Goal: Information Seeking & Learning: Check status

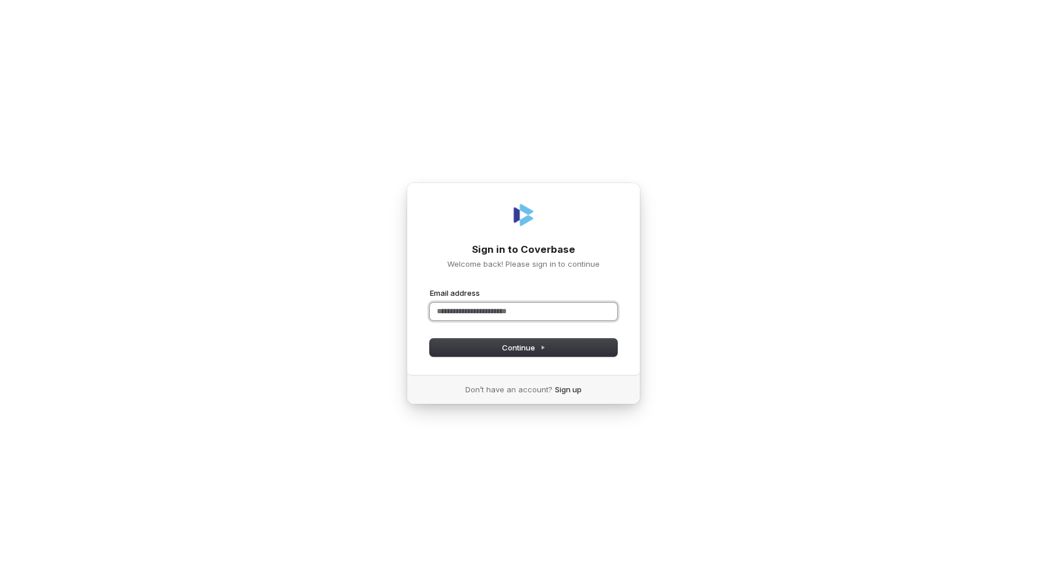
paste input "**********"
click at [430, 288] on button "submit" at bounding box center [430, 288] width 0 height 0
type input "**********"
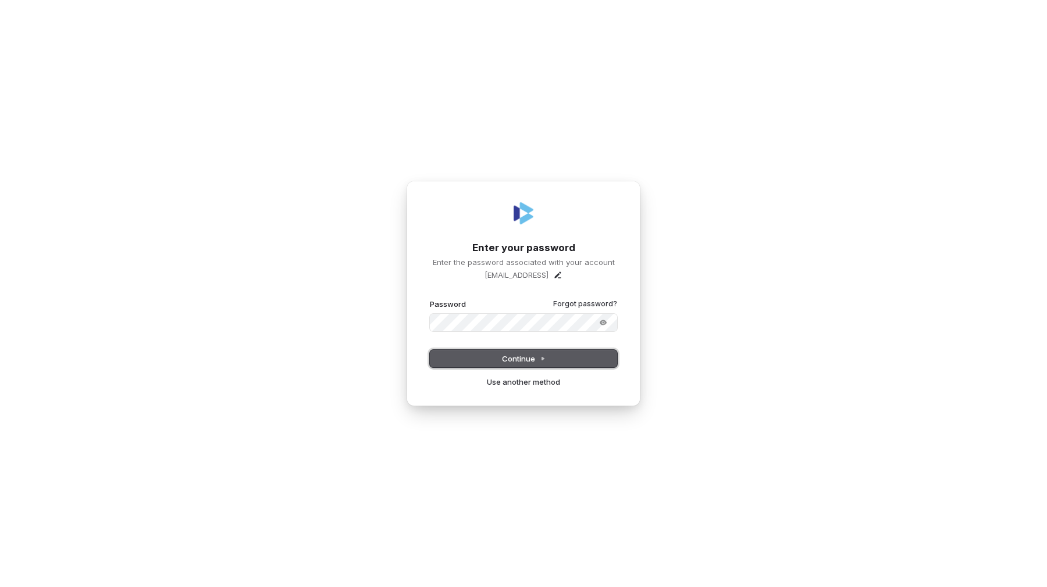
click at [526, 354] on span "Continue" at bounding box center [524, 359] width 44 height 10
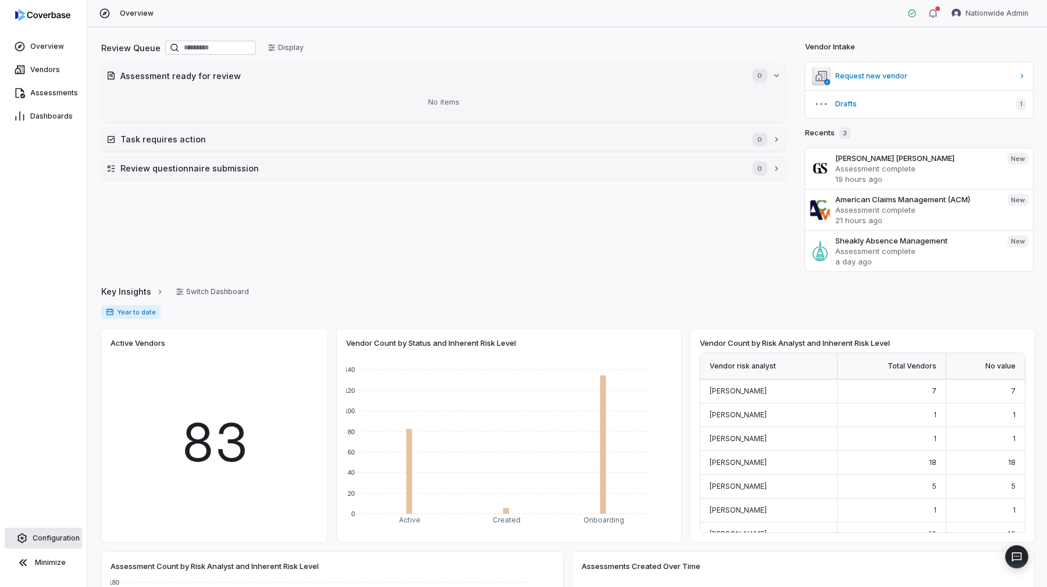
click at [76, 532] on link "Configuration" at bounding box center [43, 538] width 77 height 21
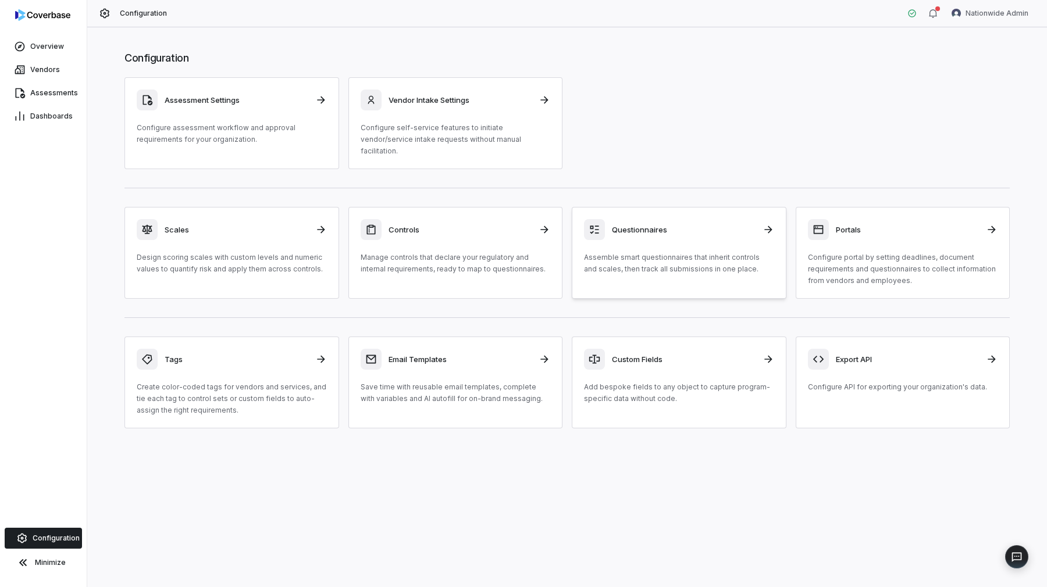
click at [691, 263] on p "Assemble smart questionnaires that inherit controls and scales, then track all …" at bounding box center [679, 263] width 190 height 23
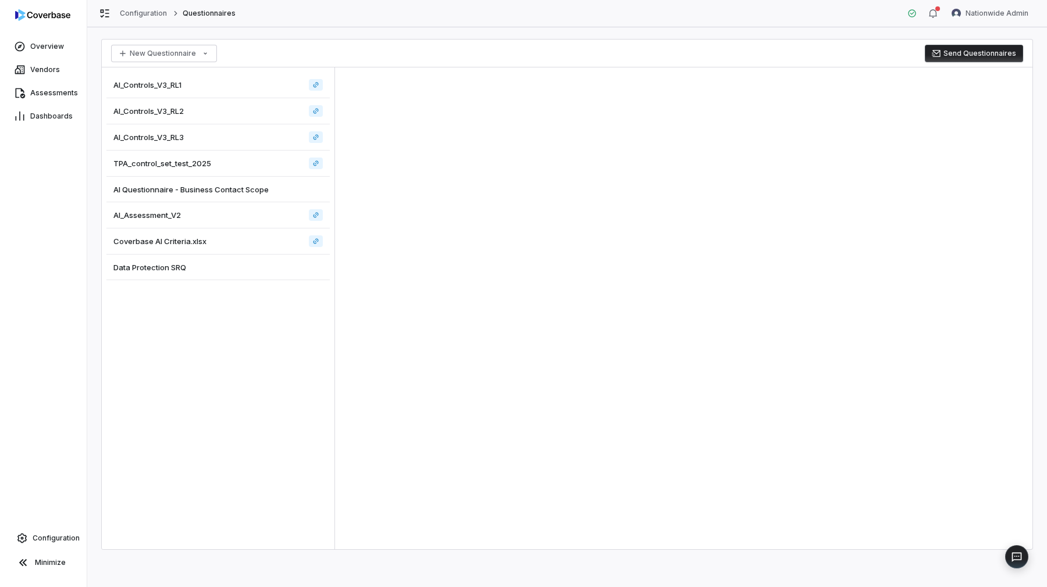
click at [219, 79] on div "AI_Controls_V3_RL1" at bounding box center [217, 85] width 223 height 26
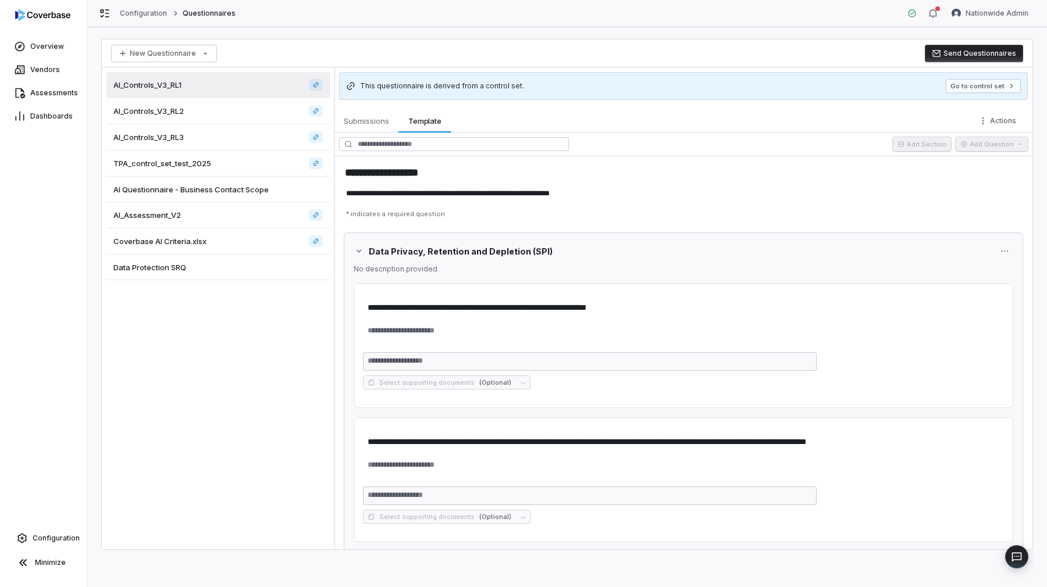
click at [220, 109] on div "AI_Controls_V3_RL2" at bounding box center [217, 111] width 223 height 26
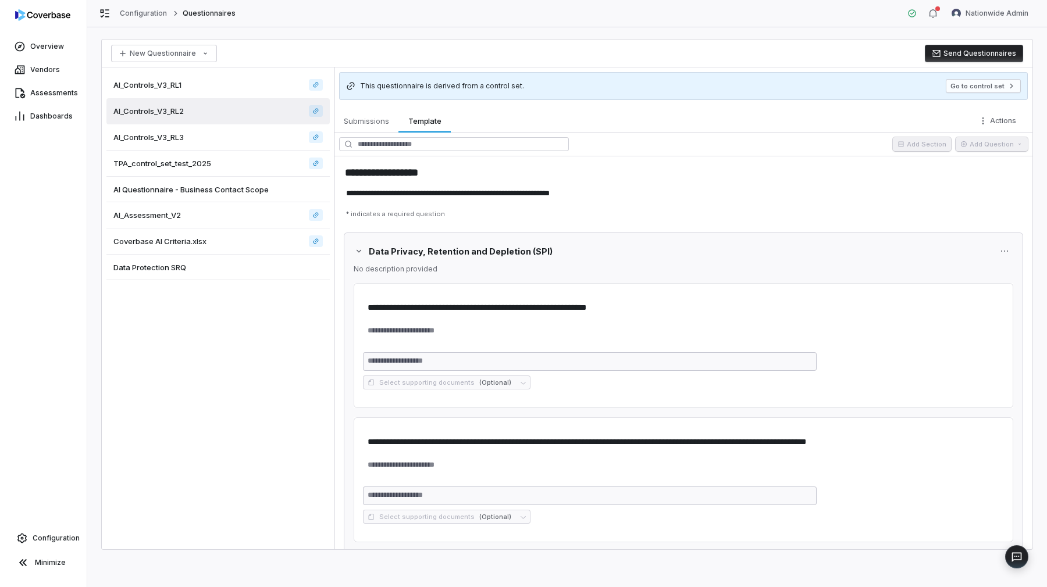
click at [249, 144] on div "AI_Controls_V3_RL3" at bounding box center [217, 137] width 223 height 26
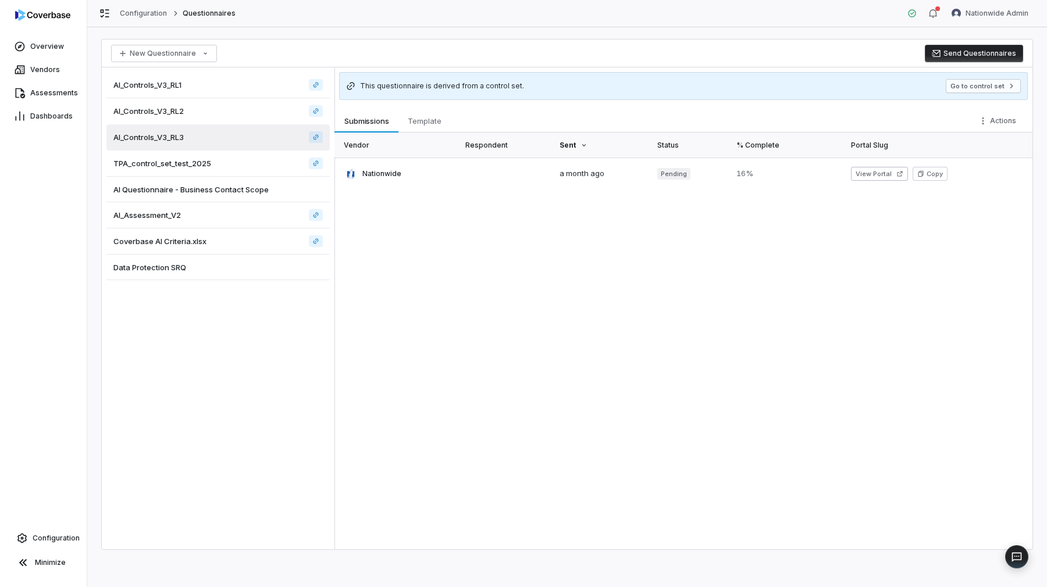
click at [255, 76] on div "AI_Controls_V3_RL1" at bounding box center [217, 85] width 223 height 26
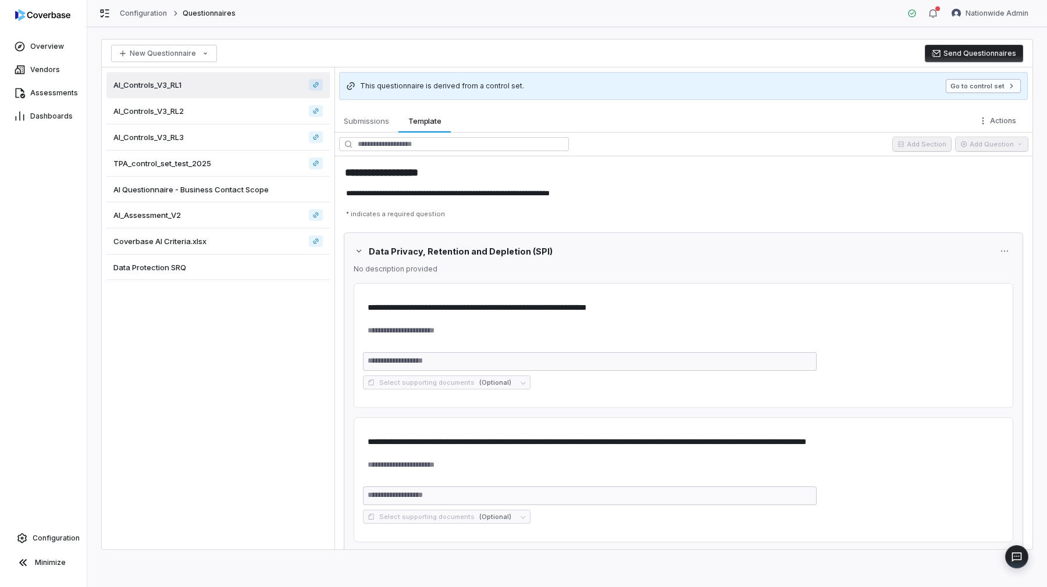
click at [955, 86] on button "Go to control set" at bounding box center [983, 86] width 75 height 14
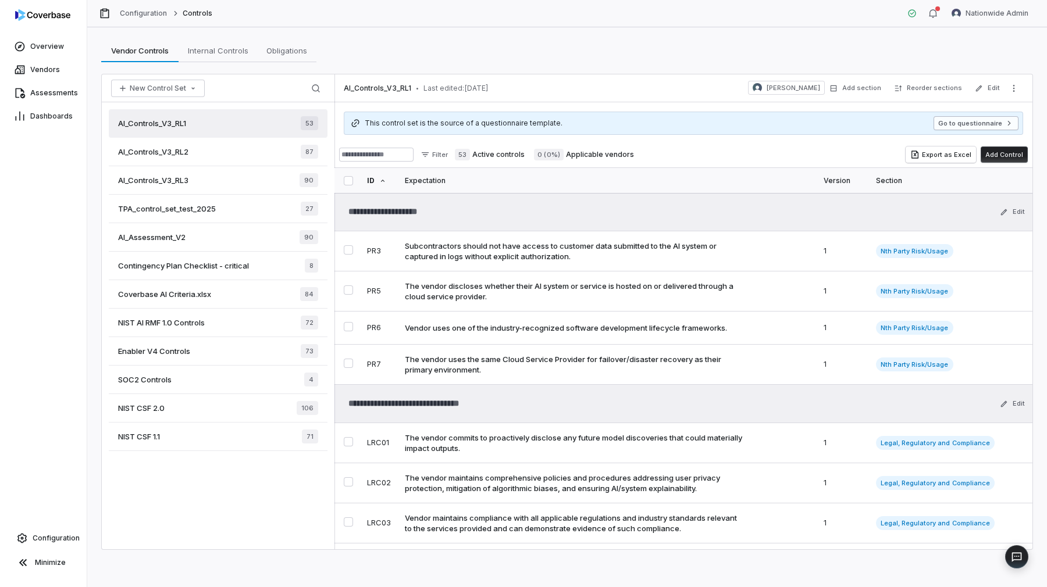
click at [967, 127] on button "Go to questionnaire" at bounding box center [975, 123] width 85 height 14
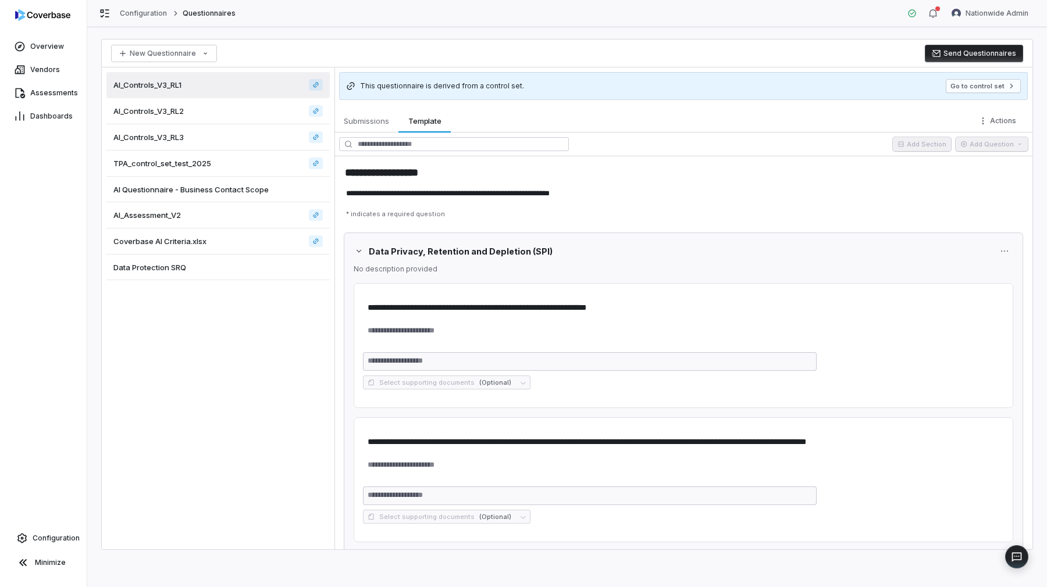
click at [298, 118] on div "AI_Controls_V3_RL2" at bounding box center [217, 111] width 223 height 26
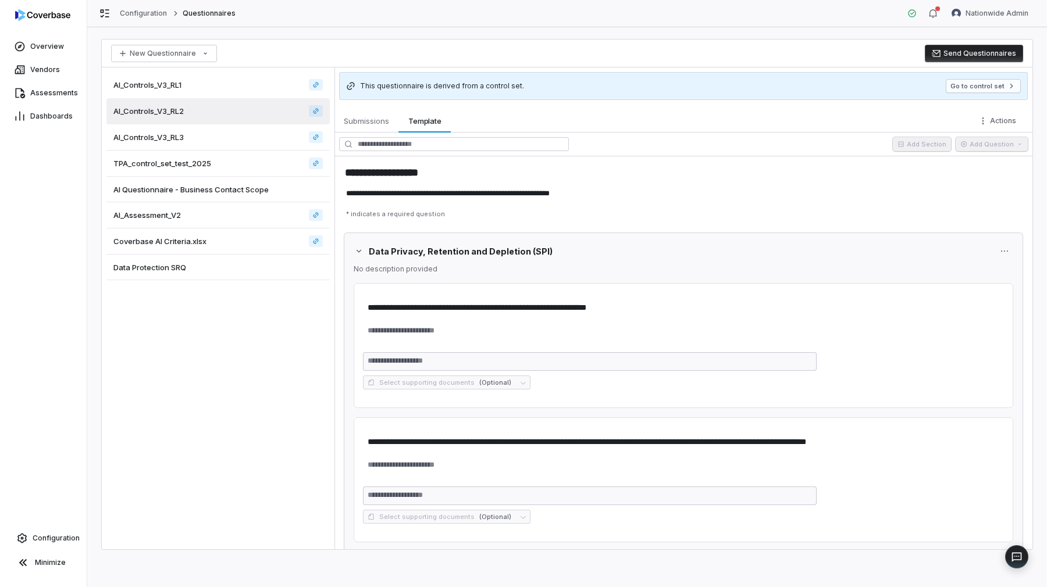
click at [282, 142] on div "AI_Controls_V3_RL3" at bounding box center [217, 137] width 223 height 26
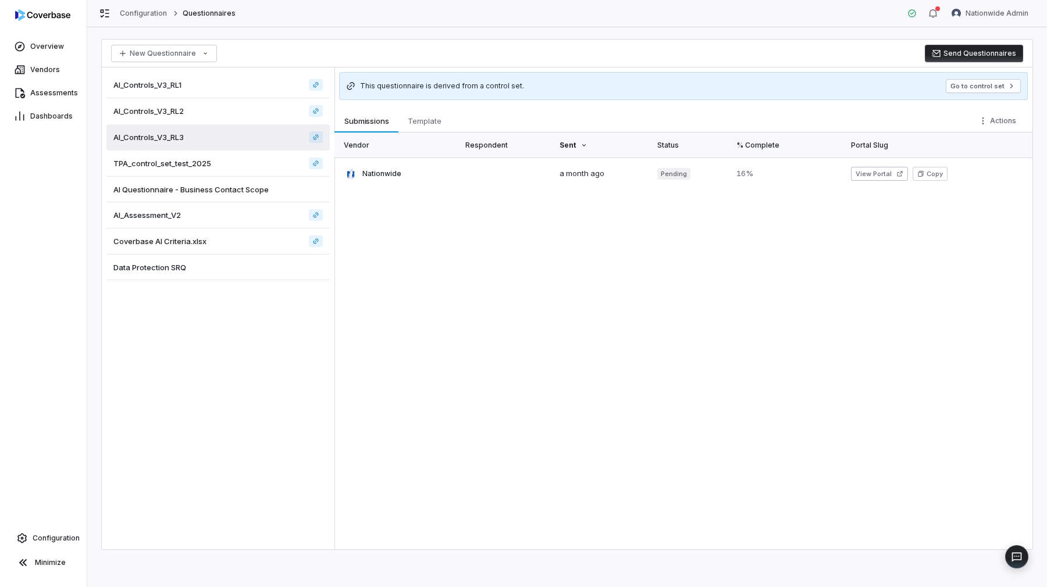
click at [279, 166] on div "TPA_control_set_test_2025" at bounding box center [217, 164] width 223 height 26
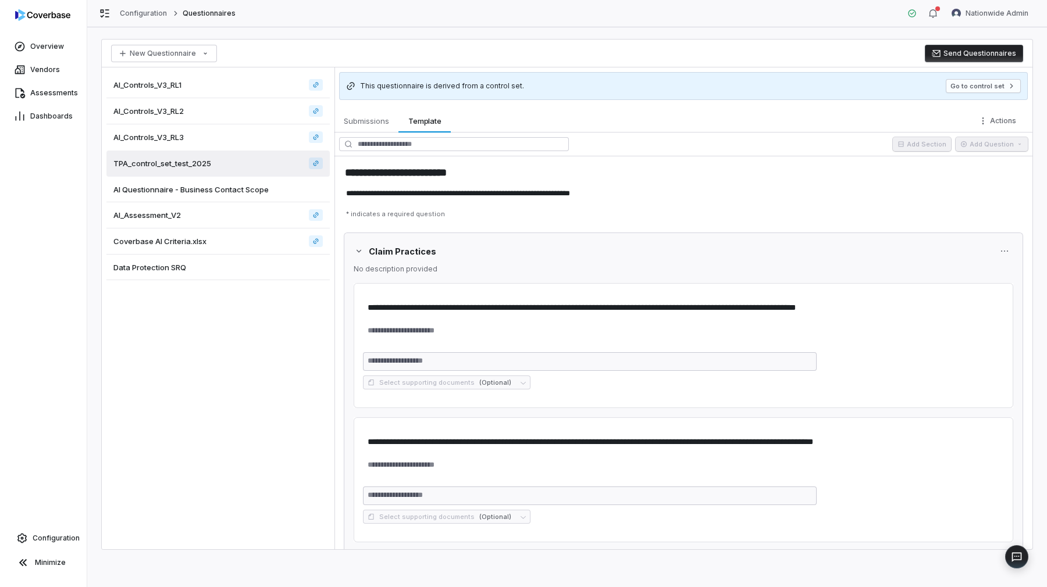
click at [269, 186] on div "AI Questionnaire - Business Contact Scope" at bounding box center [217, 190] width 223 height 26
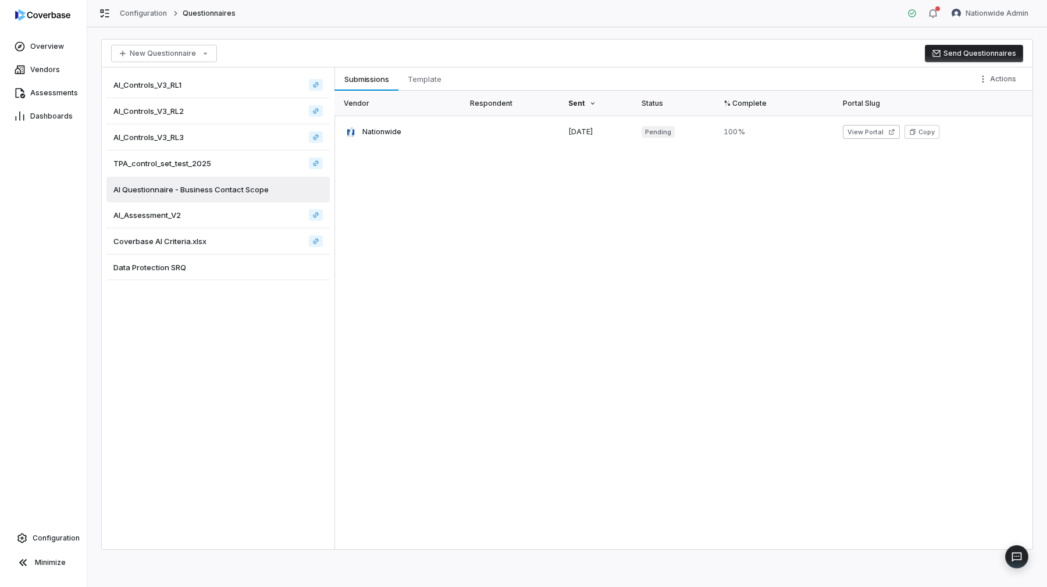
click at [267, 213] on div "AI_Assessment_V2" at bounding box center [217, 215] width 223 height 26
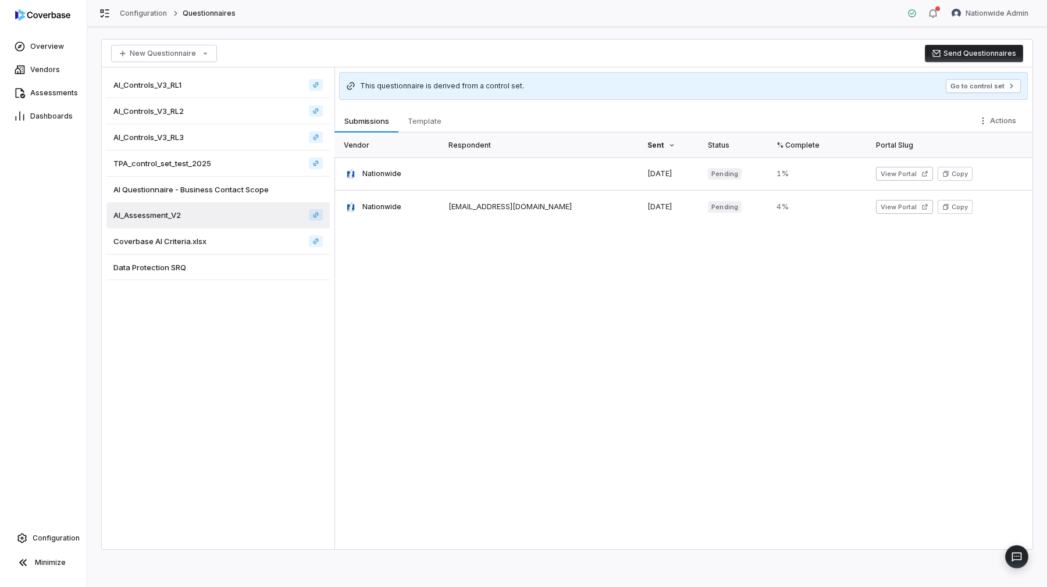
click at [265, 240] on div "Coverbase AI Criteria.xlsx" at bounding box center [217, 242] width 223 height 26
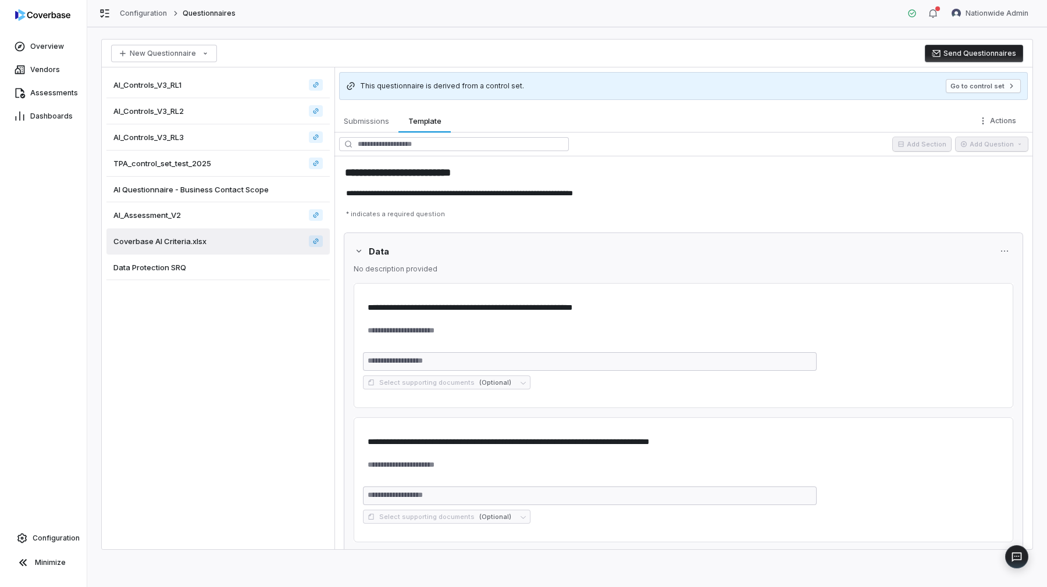
click at [251, 273] on div "Data Protection SRQ" at bounding box center [217, 268] width 223 height 26
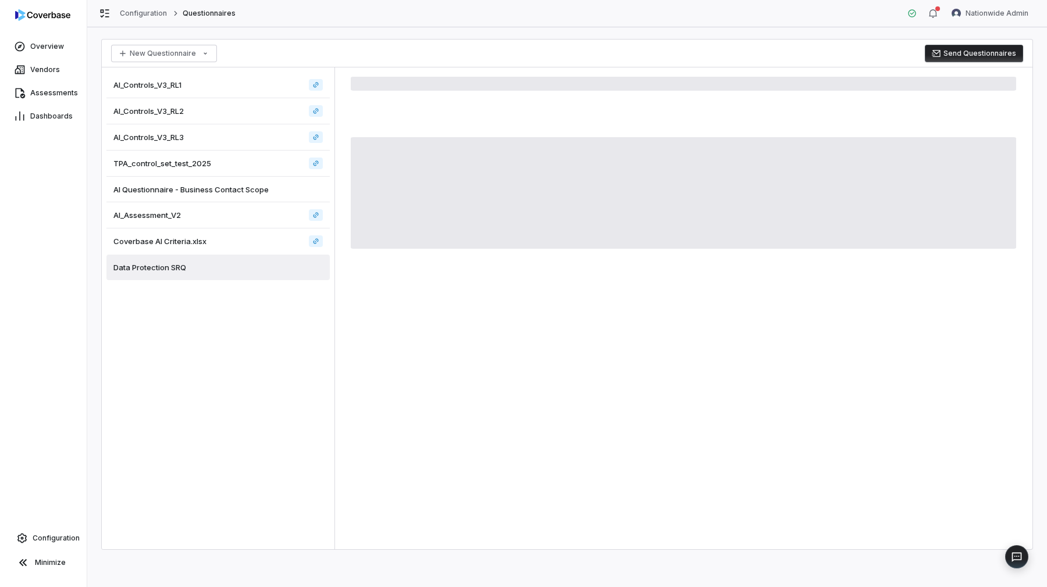
click at [244, 241] on div "Coverbase AI Criteria.xlsx" at bounding box center [217, 242] width 223 height 26
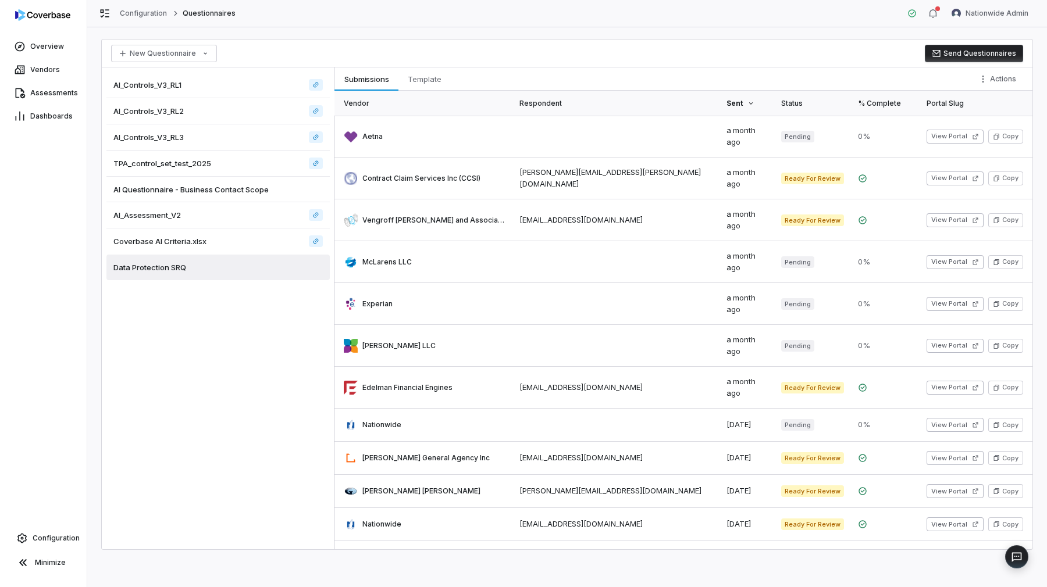
click at [245, 232] on div "Coverbase AI Criteria.xlsx" at bounding box center [217, 242] width 223 height 26
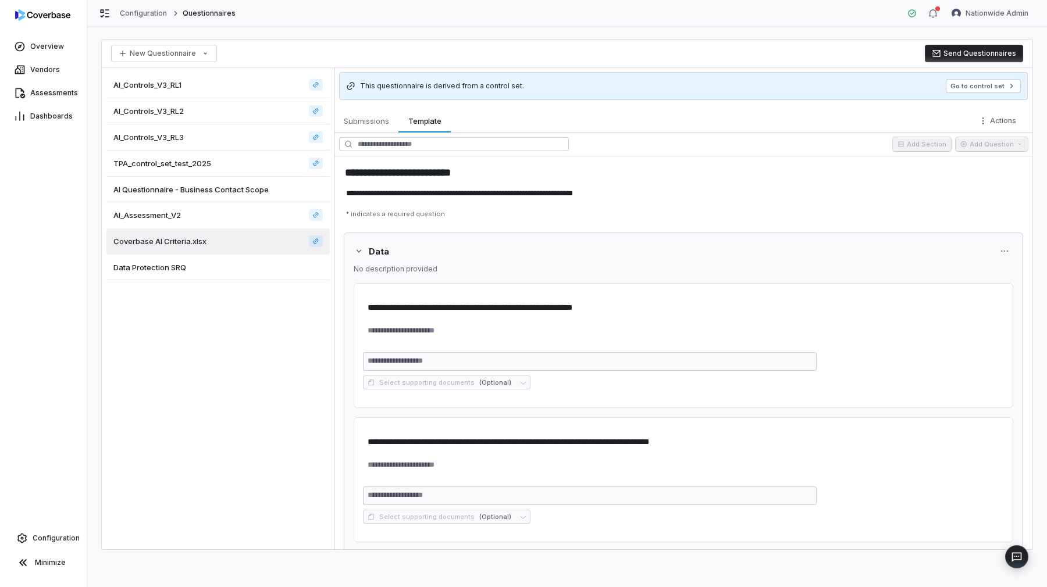
click at [228, 145] on div "AI_Controls_V3_RL3" at bounding box center [217, 137] width 223 height 26
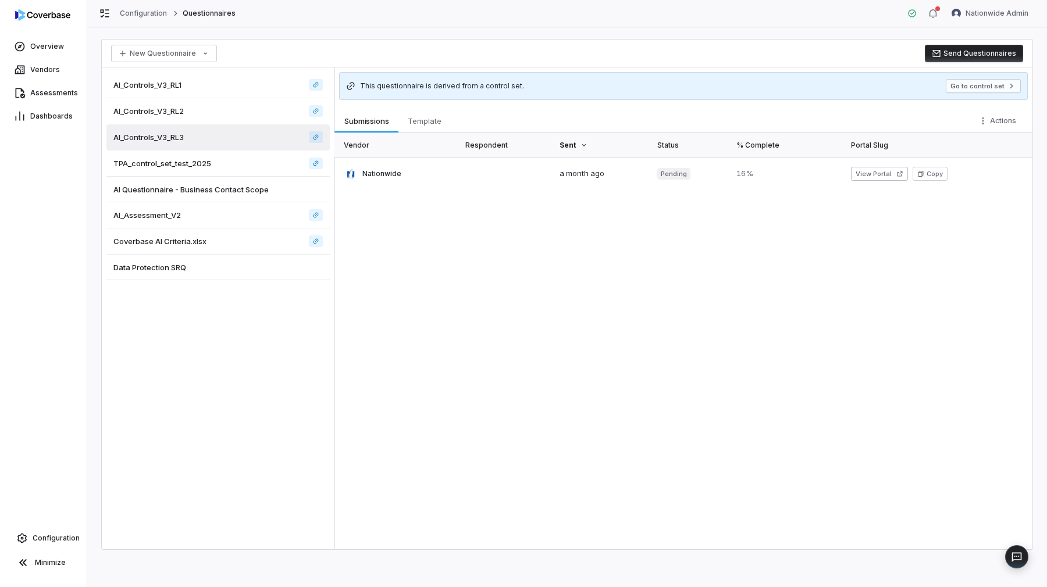
click at [226, 92] on div "AI_Controls_V3_RL1" at bounding box center [217, 85] width 223 height 26
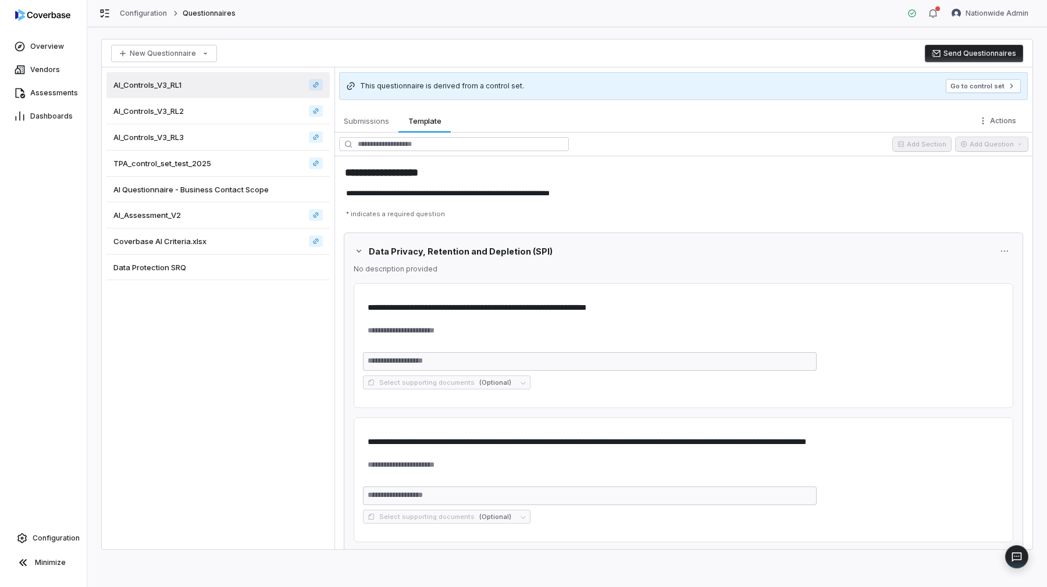
type textarea "*"
click at [67, 94] on span "Assessments" at bounding box center [54, 92] width 48 height 9
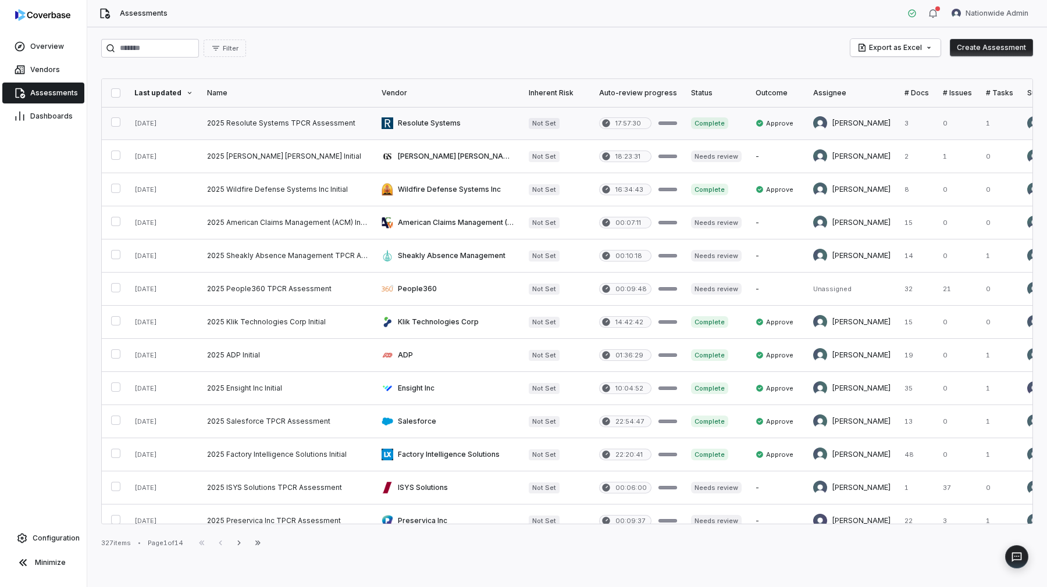
click at [241, 122] on link at bounding box center [287, 123] width 174 height 33
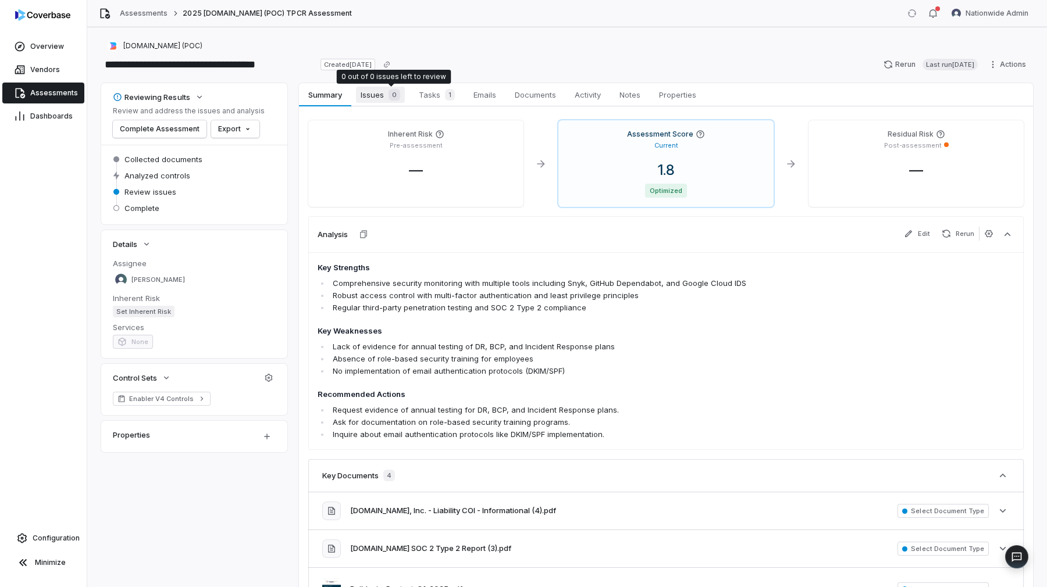
click at [388, 98] on span "0" at bounding box center [394, 95] width 12 height 12
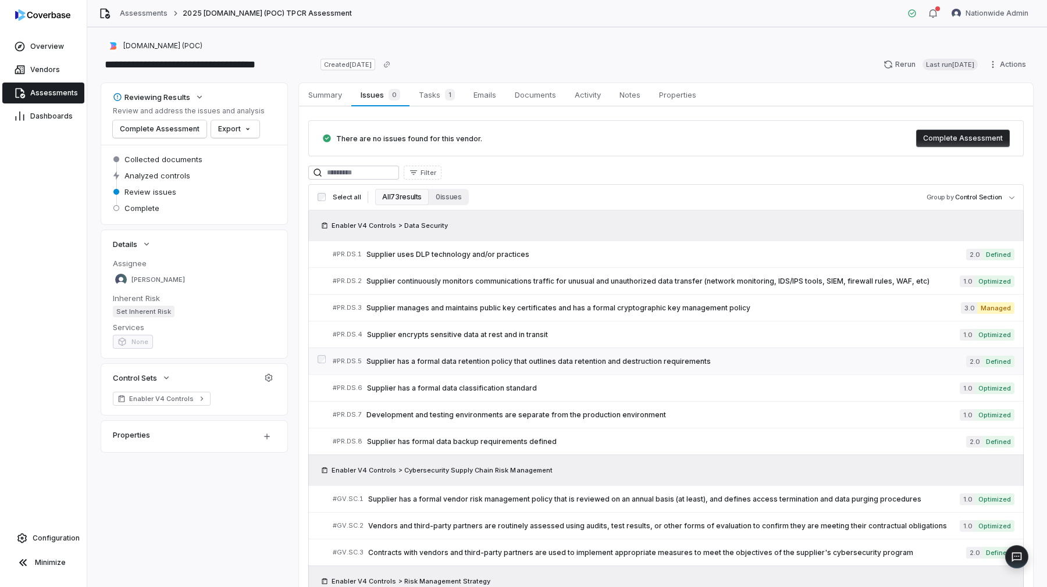
click at [509, 356] on div "# PR.DS.5 Supplier has a formal data retention policy that outlines data retent…" at bounding box center [649, 361] width 633 height 12
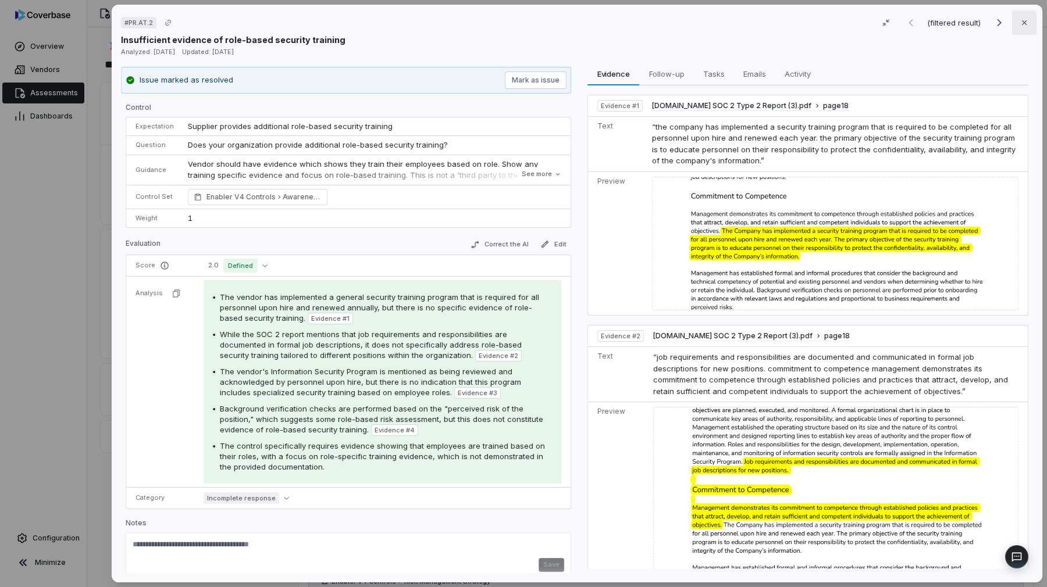
click at [1027, 26] on icon "button" at bounding box center [1023, 22] width 9 height 9
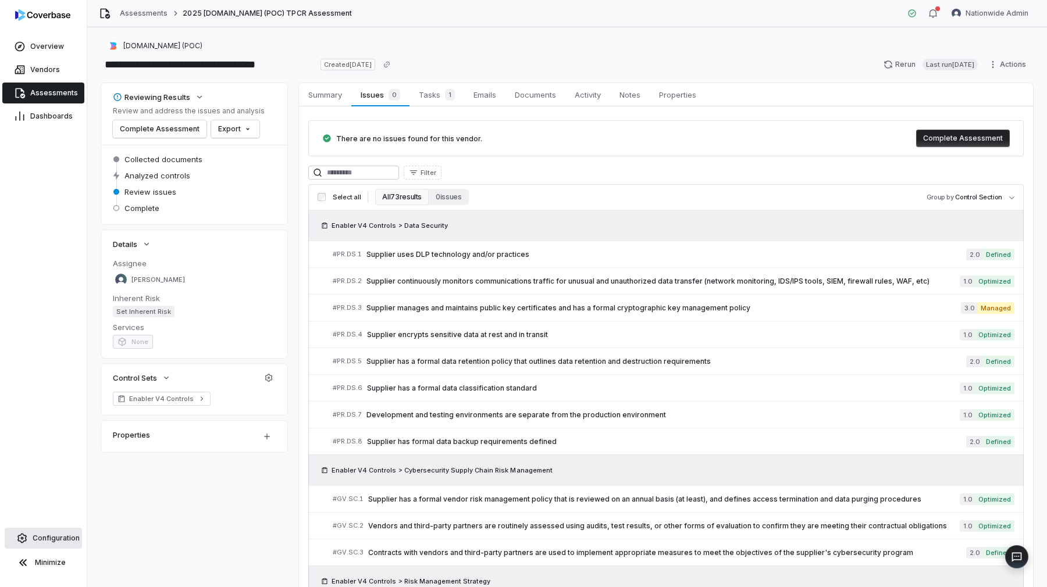
click at [45, 538] on span "Configuration" at bounding box center [56, 538] width 47 height 9
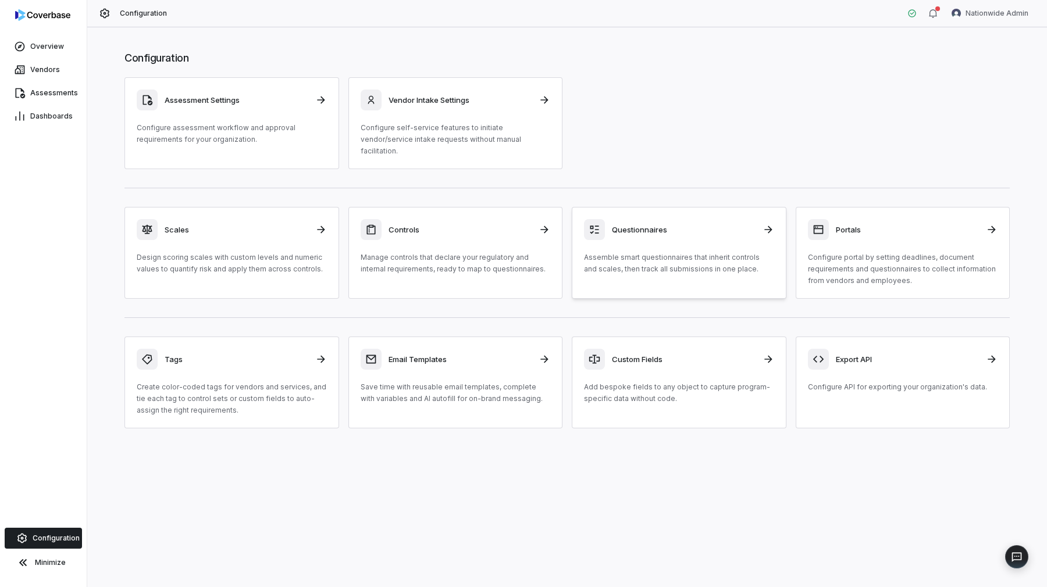
click at [627, 256] on p "Assemble smart questionnaires that inherit controls and scales, then track all …" at bounding box center [679, 263] width 190 height 23
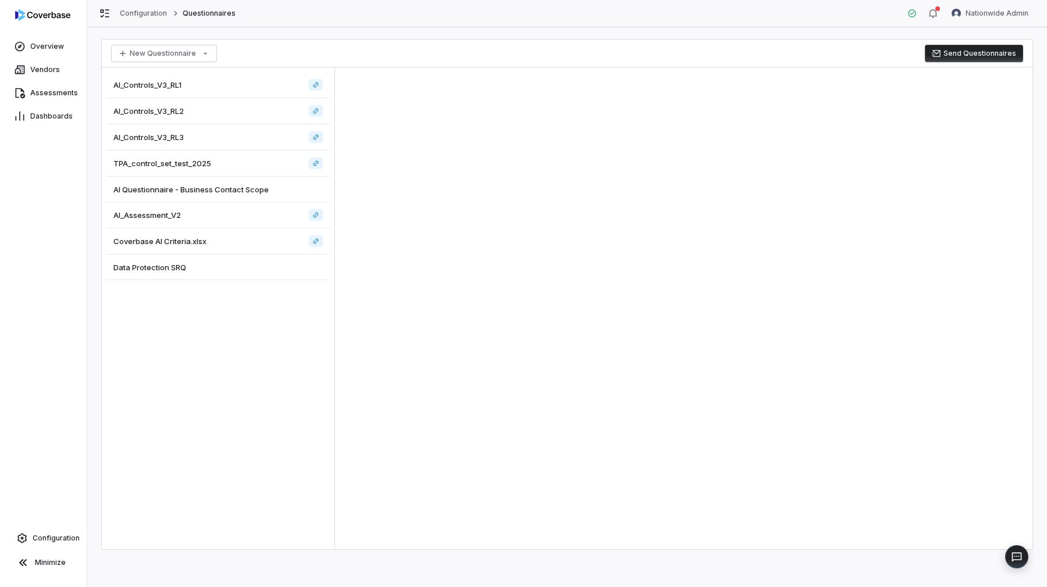
click at [158, 84] on span "AI_Controls_V3_RL1" at bounding box center [147, 85] width 68 height 10
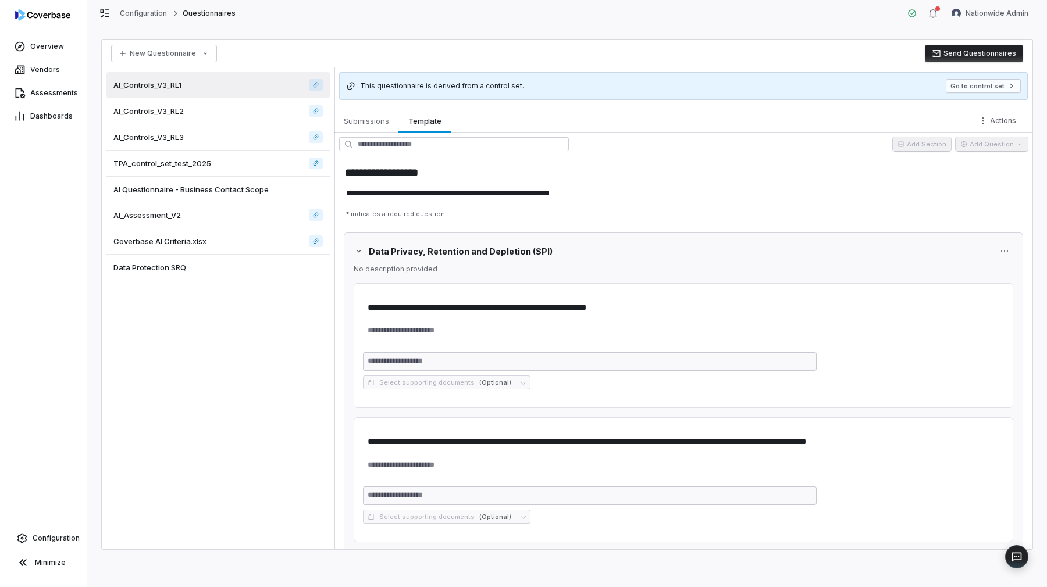
click at [159, 104] on div "AI_Controls_V3_RL2" at bounding box center [217, 111] width 223 height 26
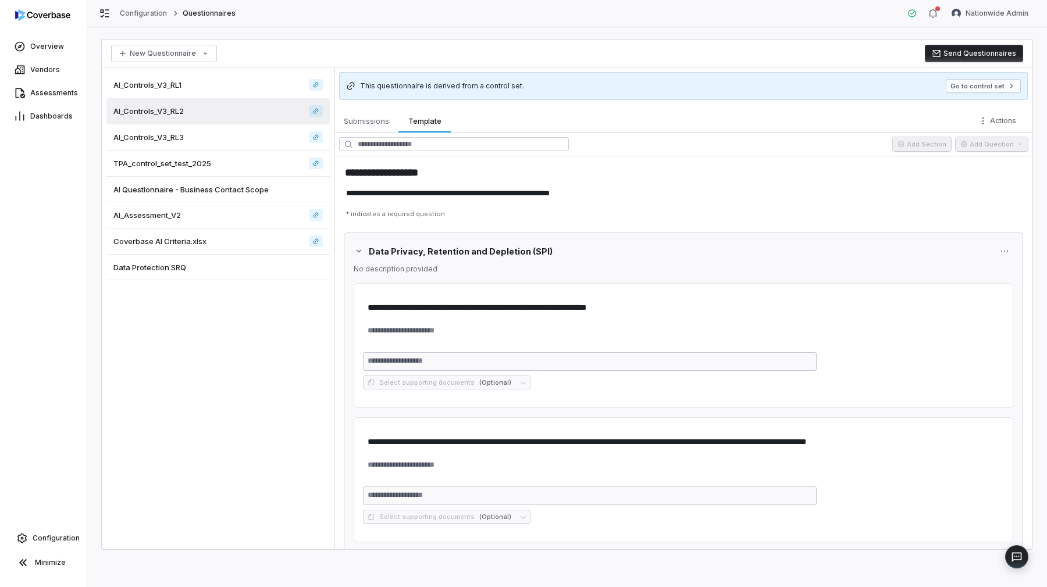
click at [163, 131] on div "AI_Controls_V3_RL3" at bounding box center [217, 137] width 223 height 26
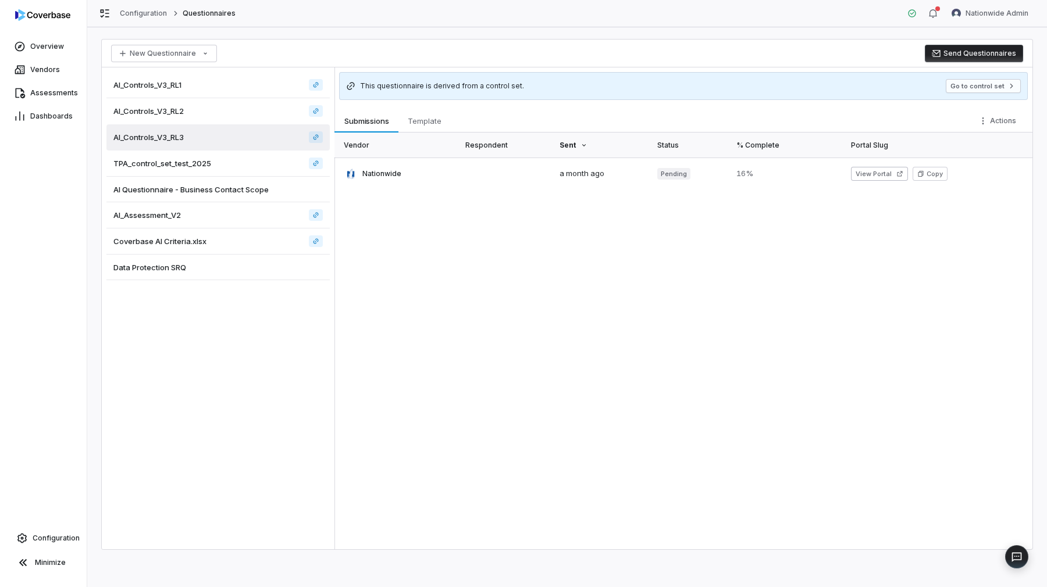
click at [179, 161] on span "TPA_control_set_test_2025" at bounding box center [162, 163] width 98 height 10
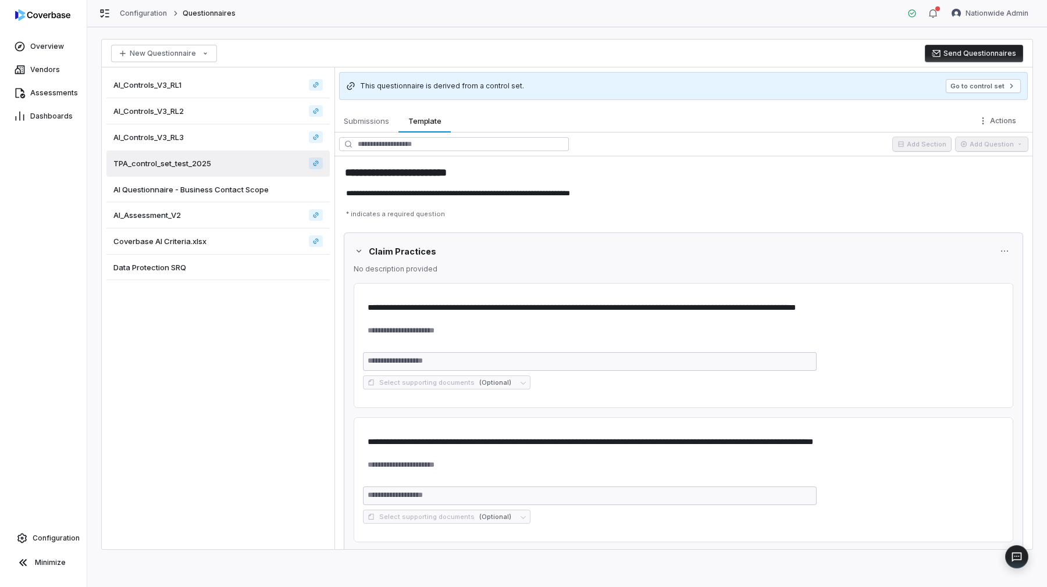
click at [178, 135] on span "AI_Controls_V3_RL3" at bounding box center [148, 137] width 70 height 10
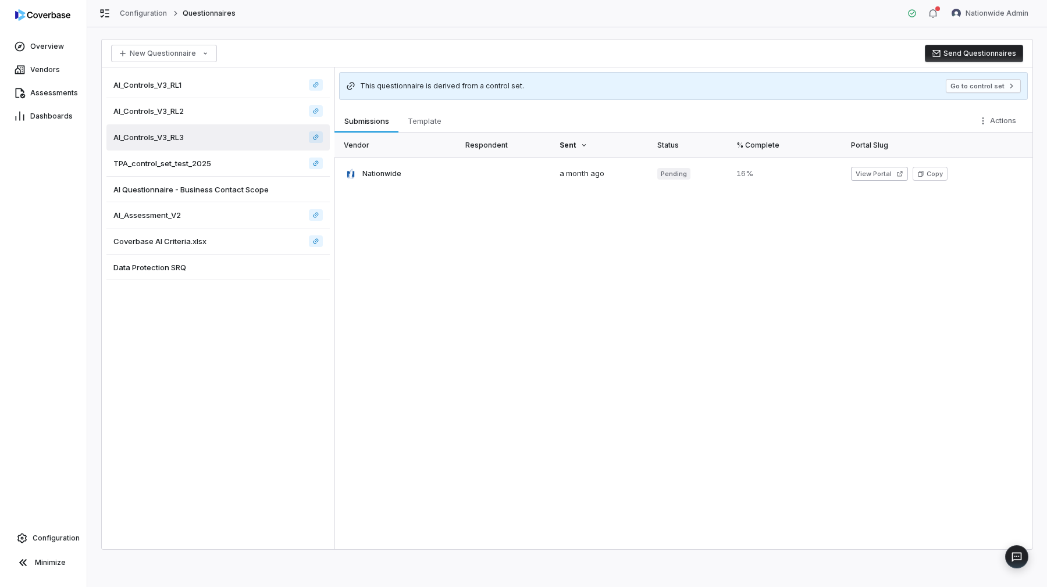
click at [174, 97] on div "AI_Controls_V3_RL1" at bounding box center [217, 85] width 223 height 26
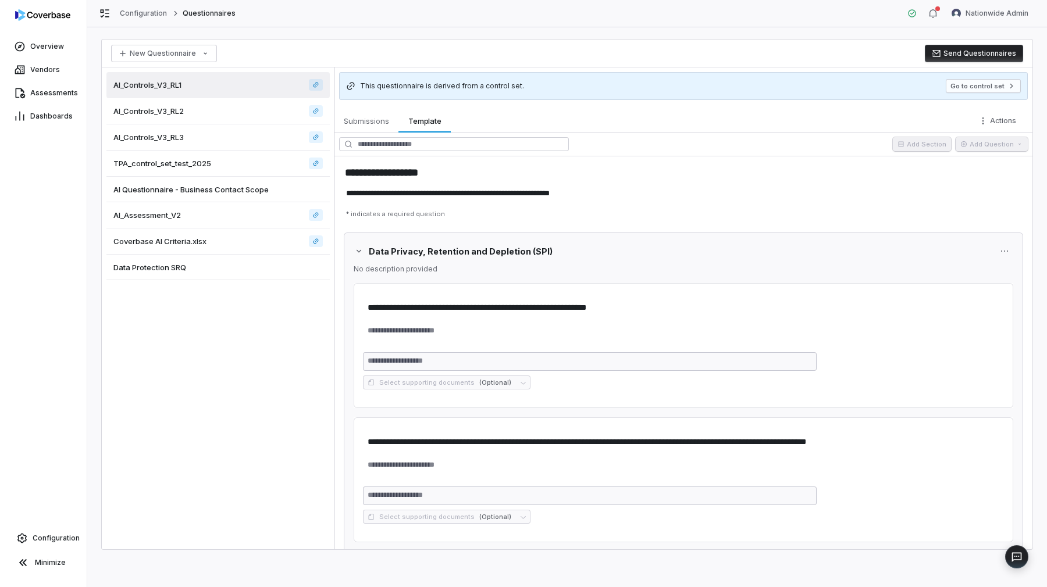
click at [173, 85] on span "AI_Controls_V3_RL1" at bounding box center [147, 85] width 68 height 10
click at [177, 99] on div "AI_Controls_V3_RL2" at bounding box center [217, 111] width 223 height 26
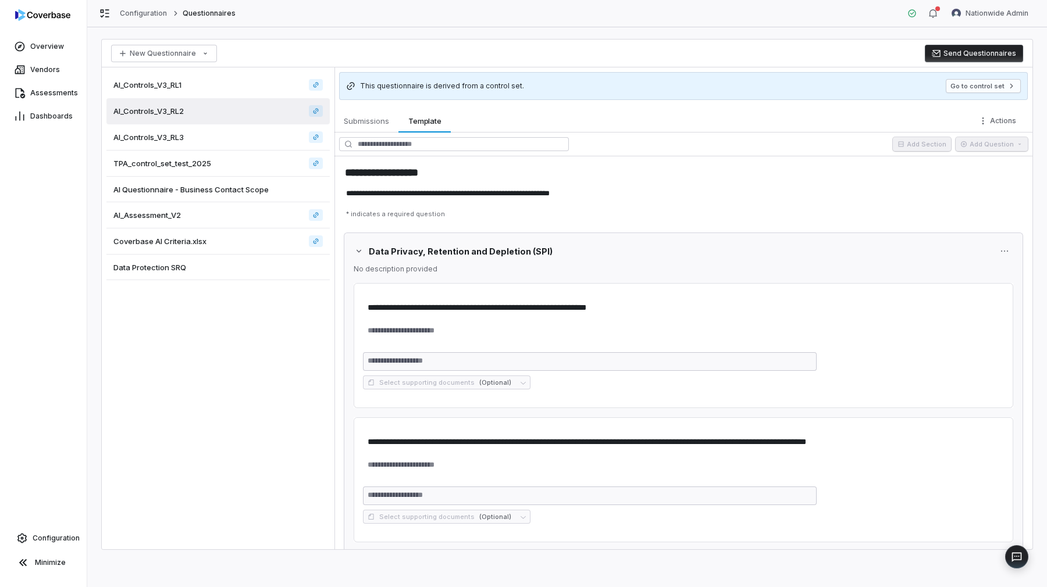
click at [182, 141] on span "AI_Controls_V3_RL3" at bounding box center [148, 137] width 70 height 10
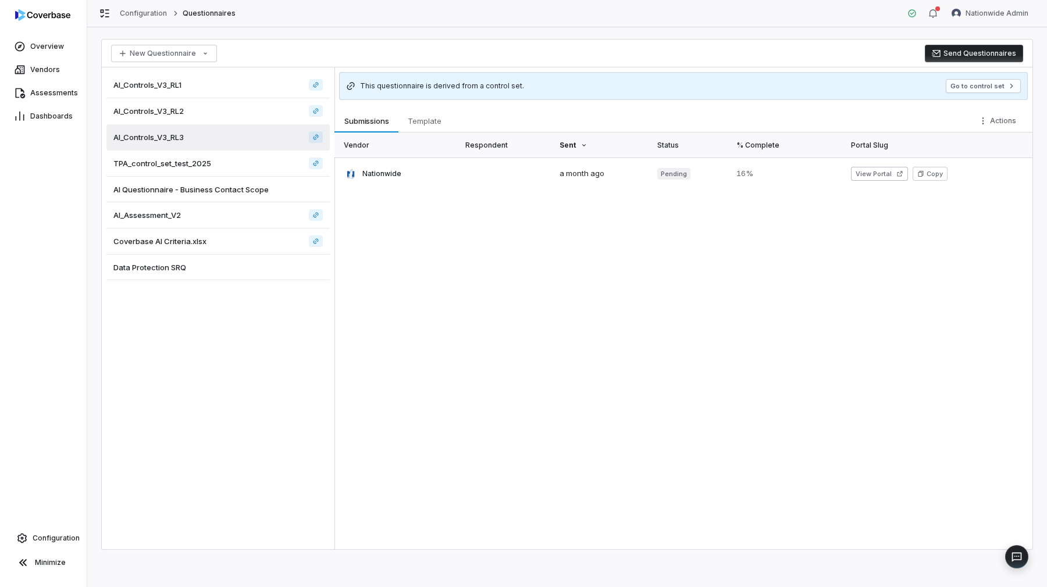
click at [186, 166] on span "TPA_control_set_test_2025" at bounding box center [162, 163] width 98 height 10
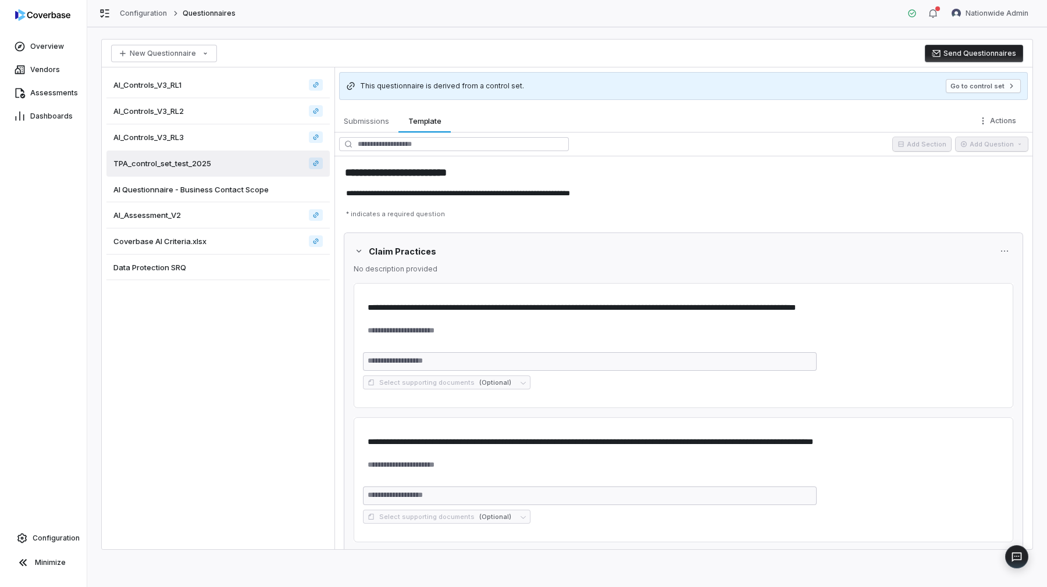
click at [190, 91] on div "AI_Controls_V3_RL1" at bounding box center [217, 85] width 223 height 26
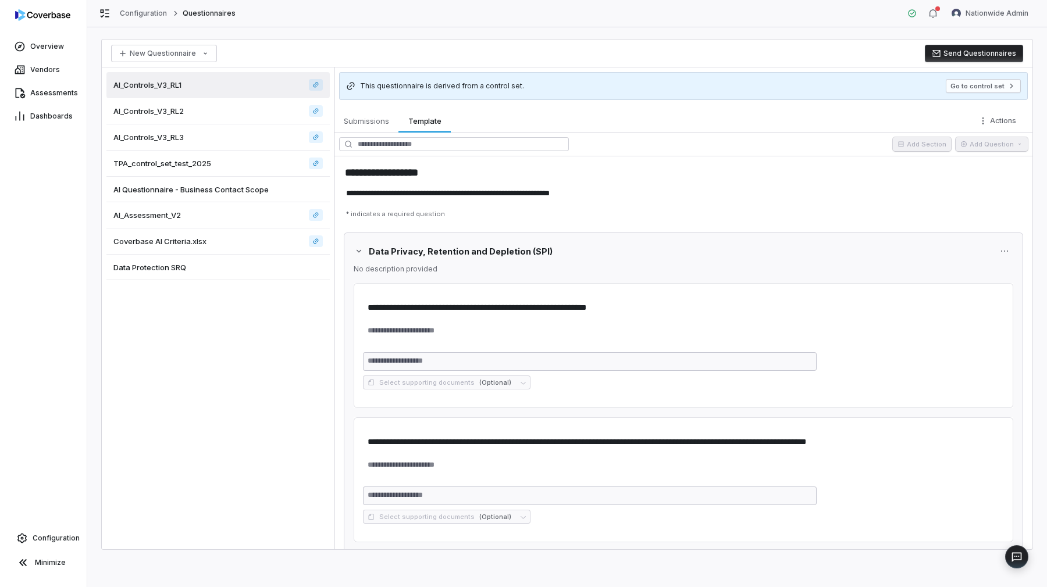
click at [237, 230] on div "Coverbase AI Criteria.xlsx" at bounding box center [217, 242] width 223 height 26
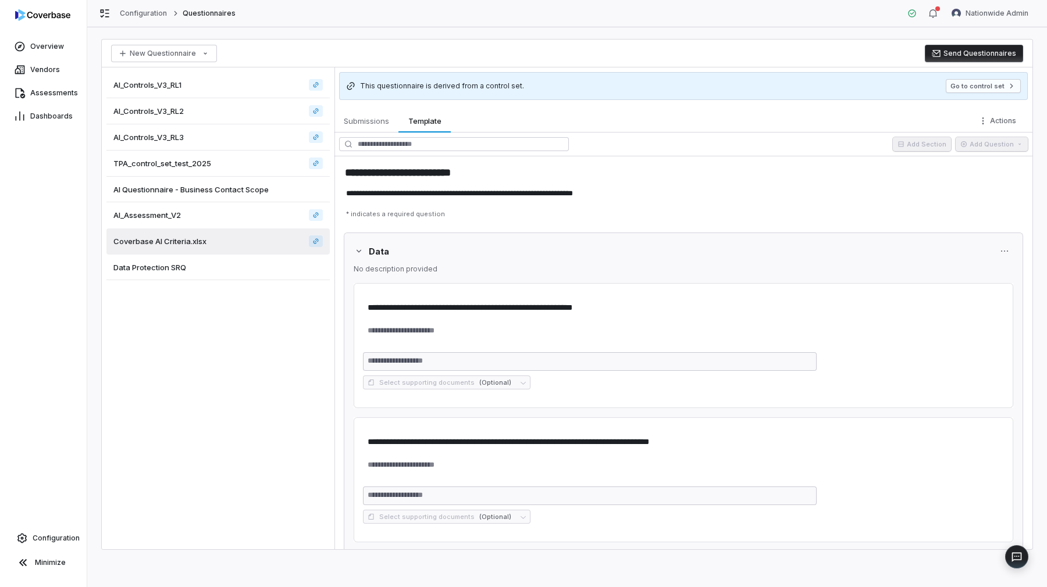
click at [234, 224] on div "AI_Assessment_V2" at bounding box center [217, 215] width 223 height 26
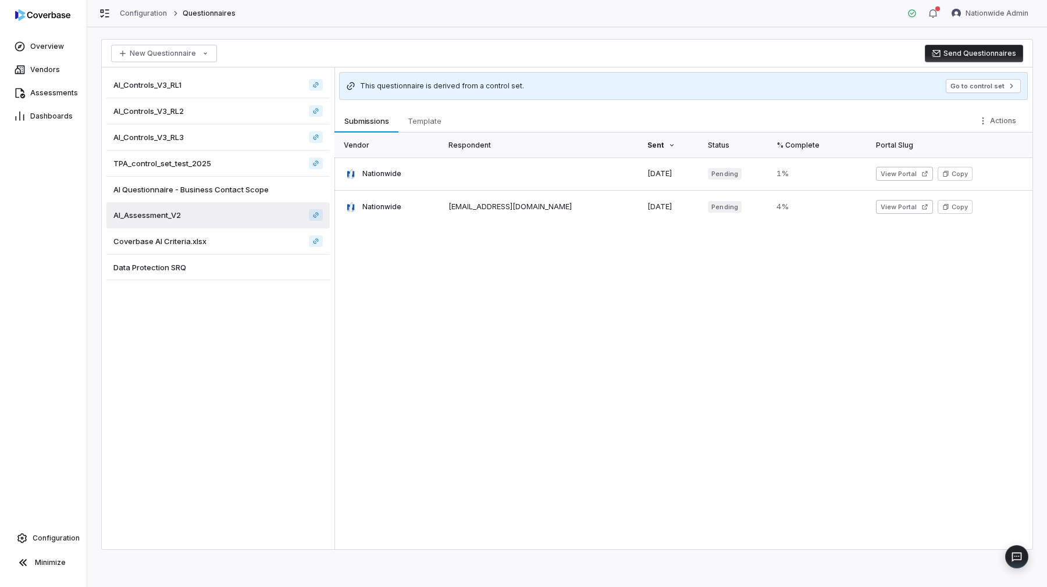
click at [234, 235] on div "Coverbase AI Criteria.xlsx" at bounding box center [217, 242] width 223 height 26
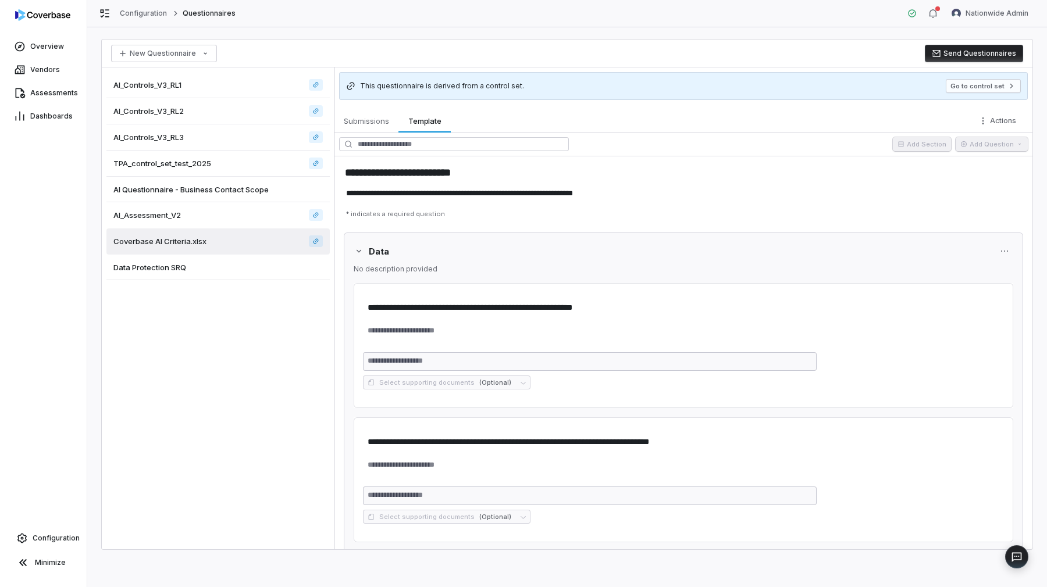
click at [189, 84] on div "AI_Controls_V3_RL1" at bounding box center [217, 85] width 223 height 26
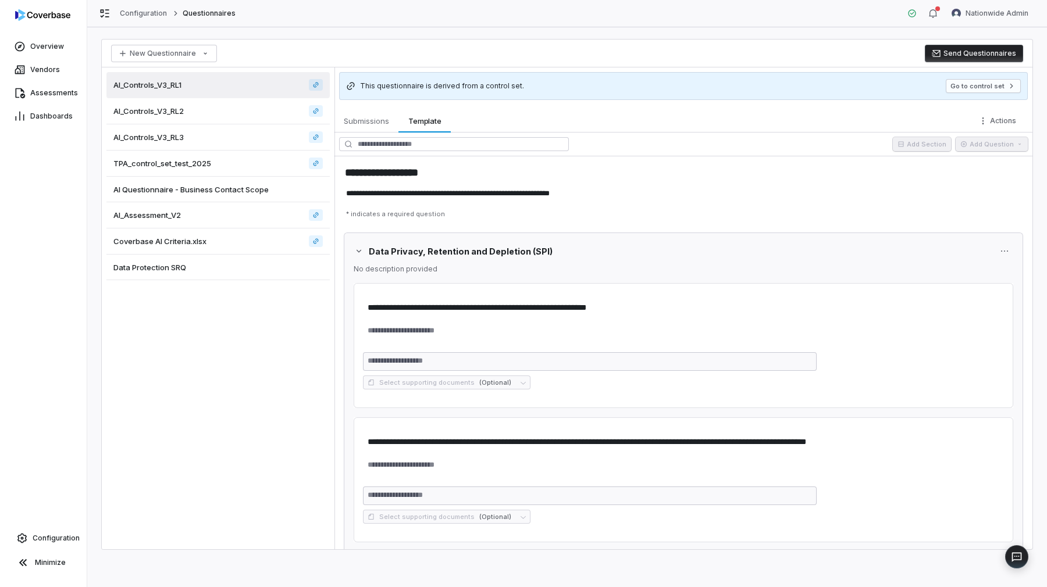
type textarea "*"
click at [53, 40] on link "Overview" at bounding box center [43, 46] width 82 height 21
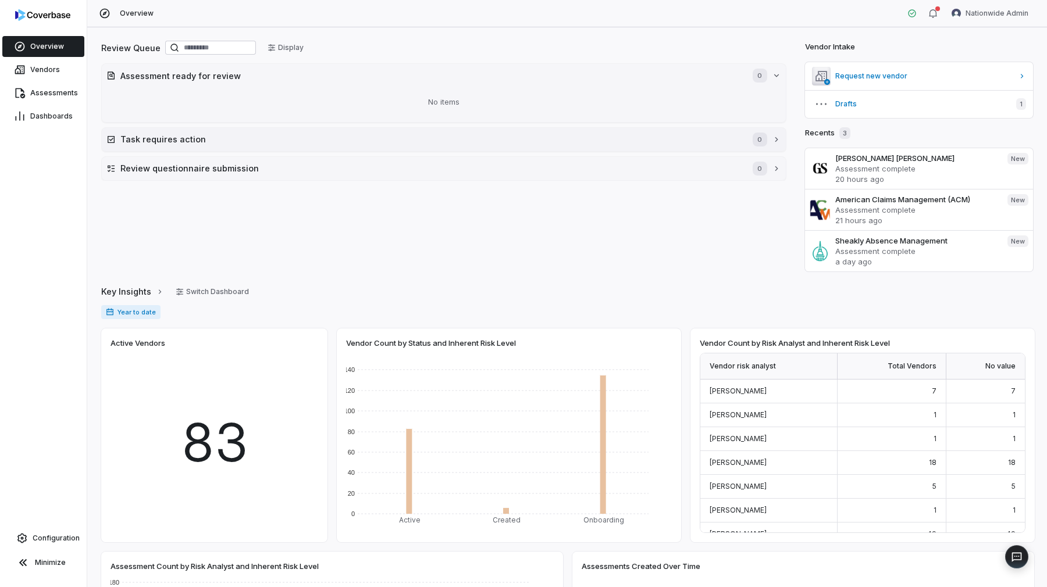
click at [340, 134] on h2 "Task requires action" at bounding box center [430, 139] width 620 height 12
click at [330, 202] on h2 "Review questionnaire submission" at bounding box center [430, 203] width 620 height 12
click at [61, 84] on link "Assessments" at bounding box center [43, 93] width 82 height 21
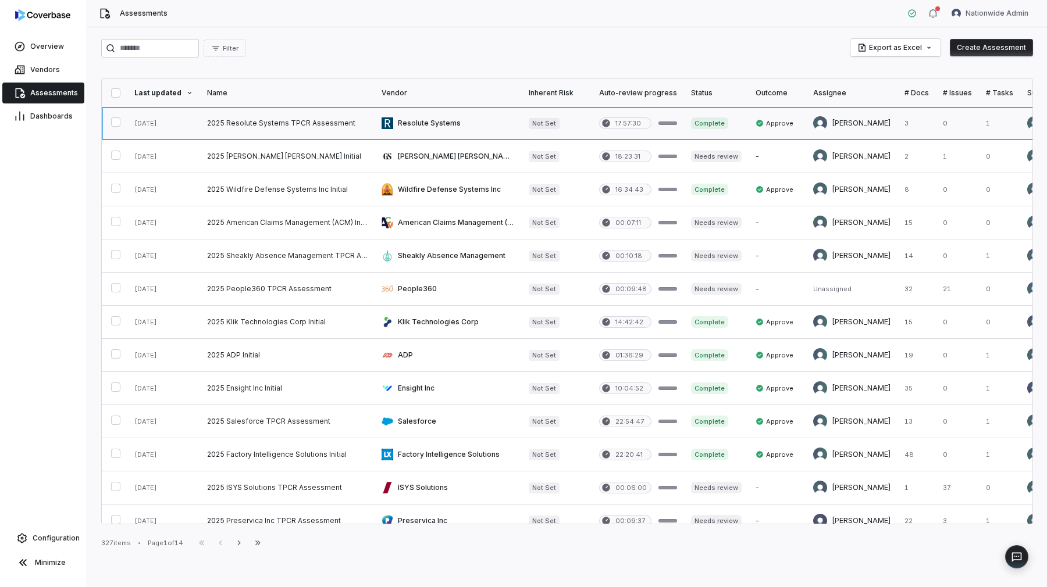
click at [323, 127] on link at bounding box center [287, 123] width 174 height 33
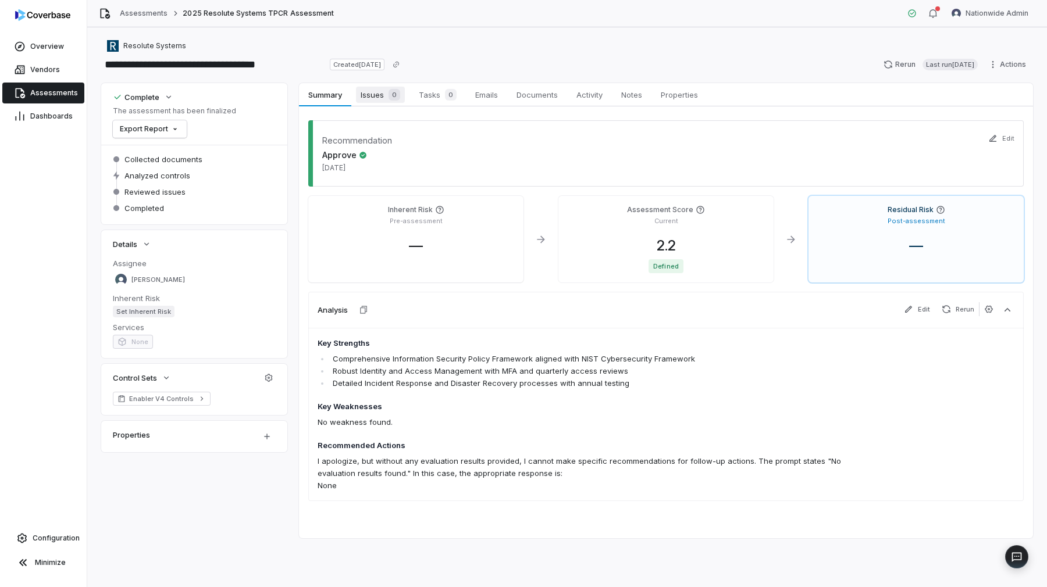
click at [377, 105] on link "Issues 0 Issues 0" at bounding box center [380, 94] width 58 height 23
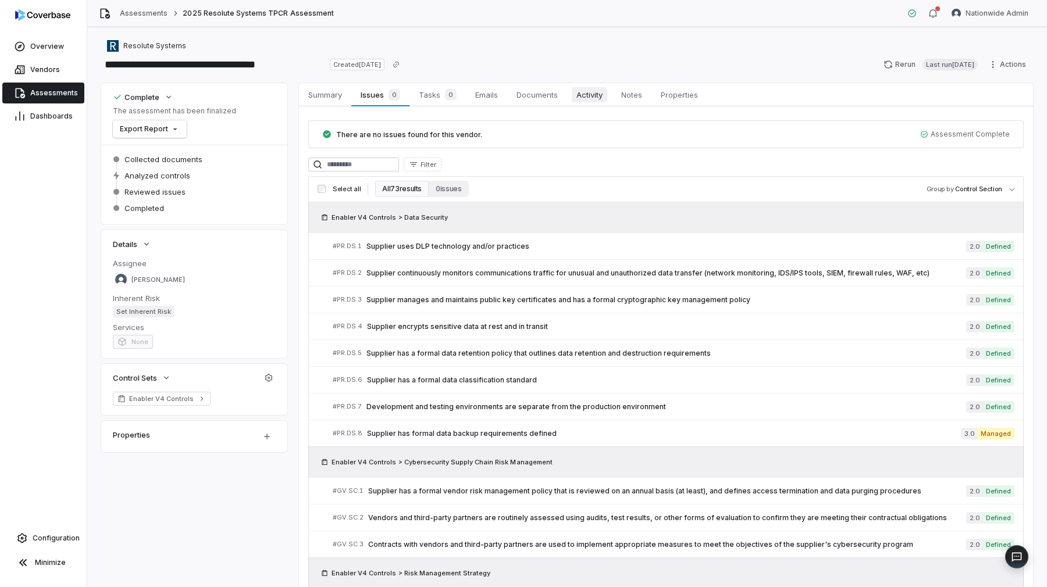
click at [586, 92] on span "Activity" at bounding box center [589, 94] width 35 height 15
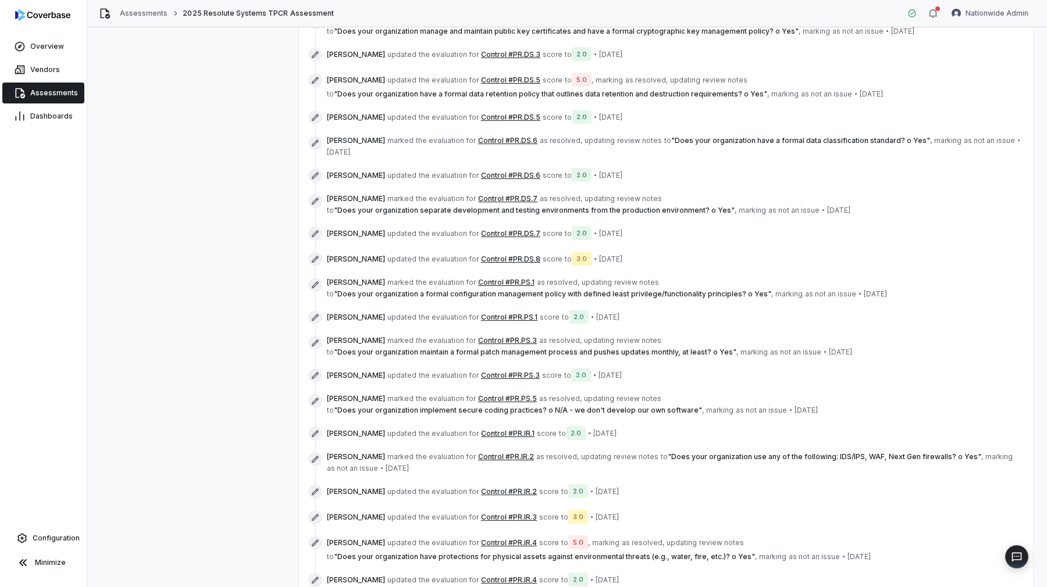
scroll to position [1966, 0]
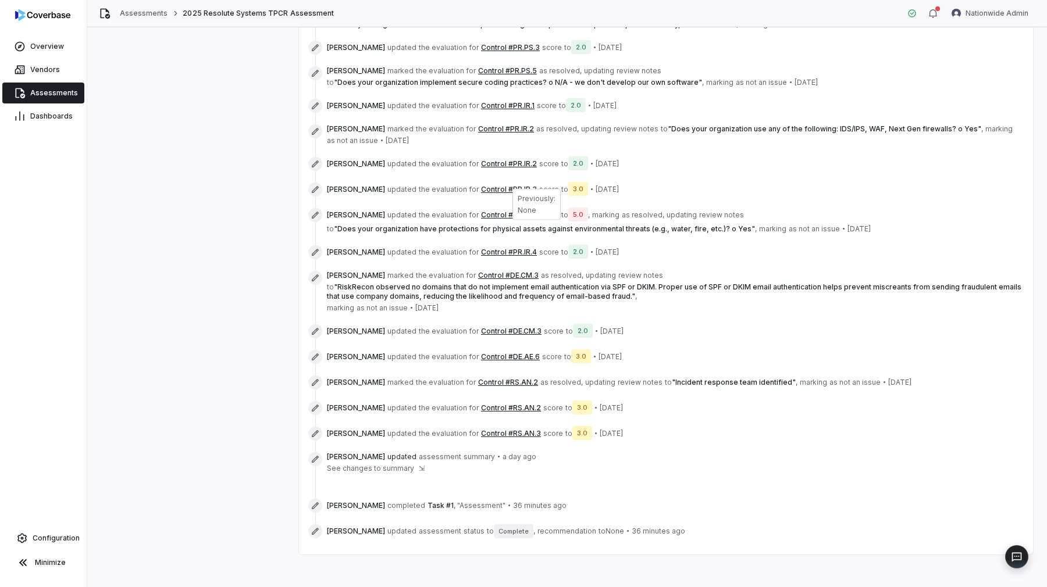
click at [484, 211] on button "Control #PR.IR.4" at bounding box center [509, 215] width 56 height 9
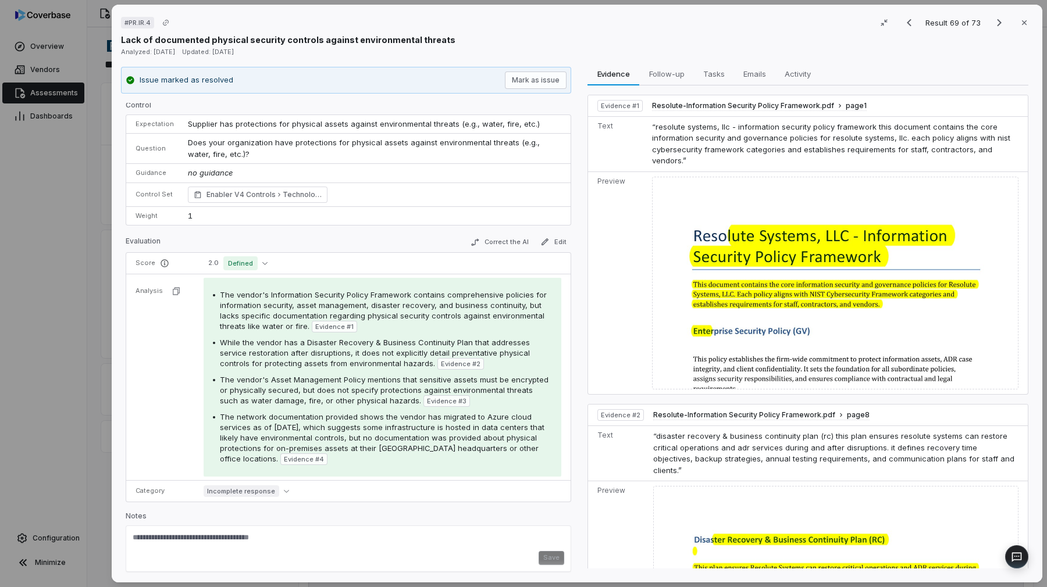
scroll to position [5, 0]
click at [790, 70] on span "Activity" at bounding box center [797, 73] width 35 height 15
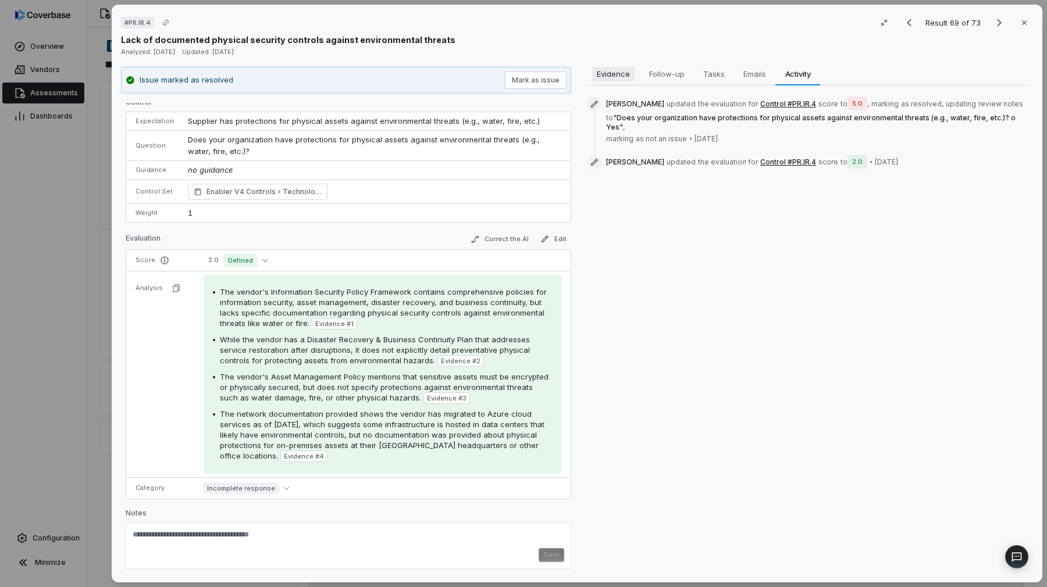
click at [631, 76] on span "Evidence" at bounding box center [613, 73] width 42 height 15
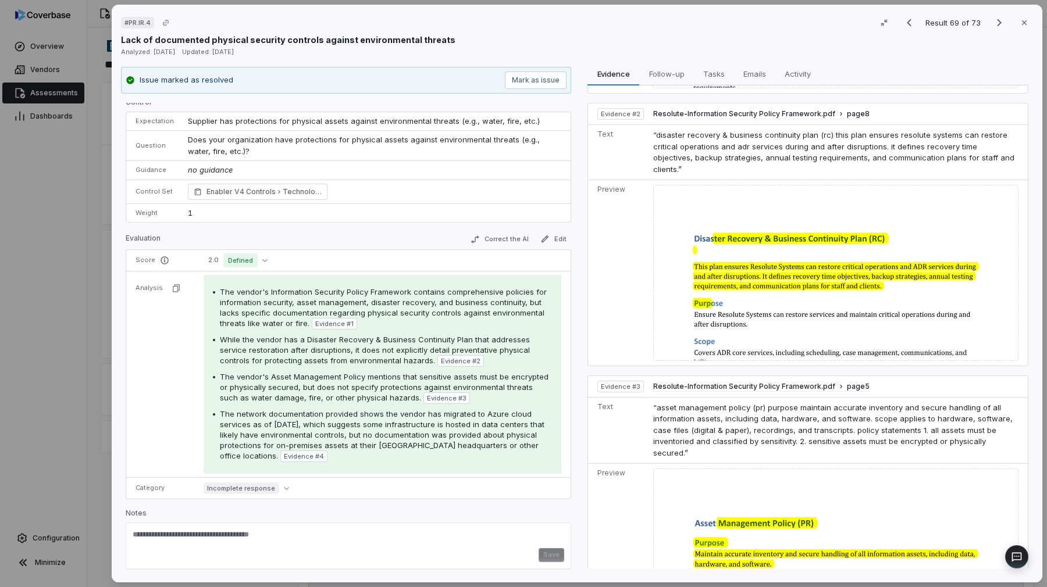
scroll to position [0, 0]
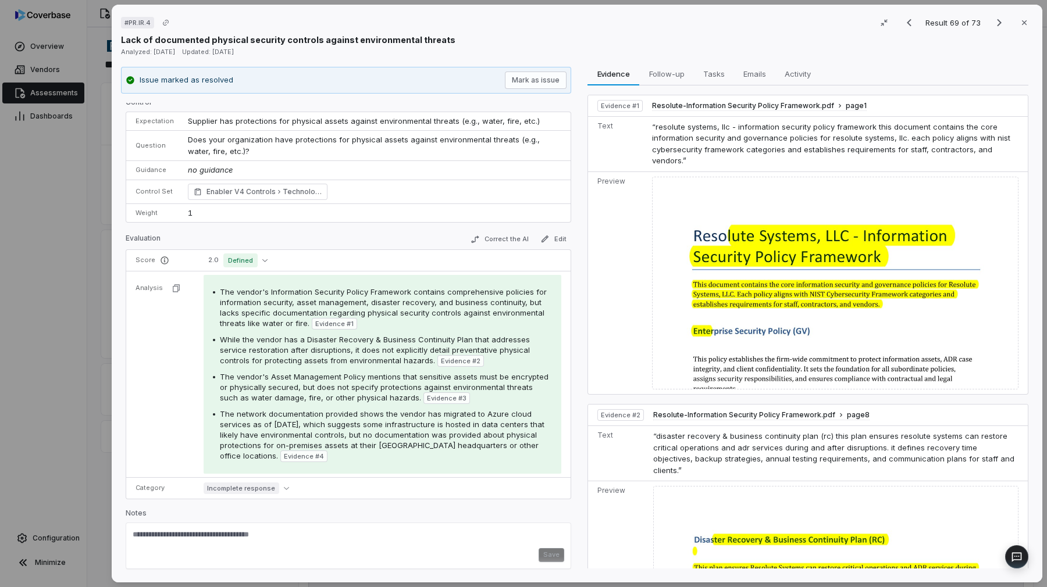
click at [26, 347] on div "# PR.IR.4 Result 69 of 73 Close Lack of documented physical security controls a…" at bounding box center [523, 293] width 1047 height 587
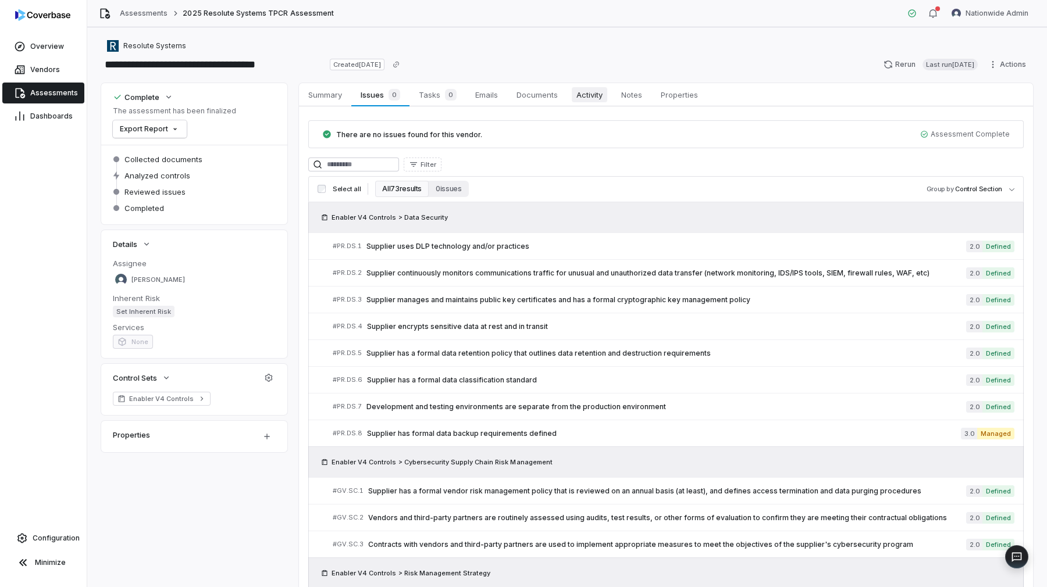
click at [573, 96] on span "Activity" at bounding box center [589, 94] width 35 height 15
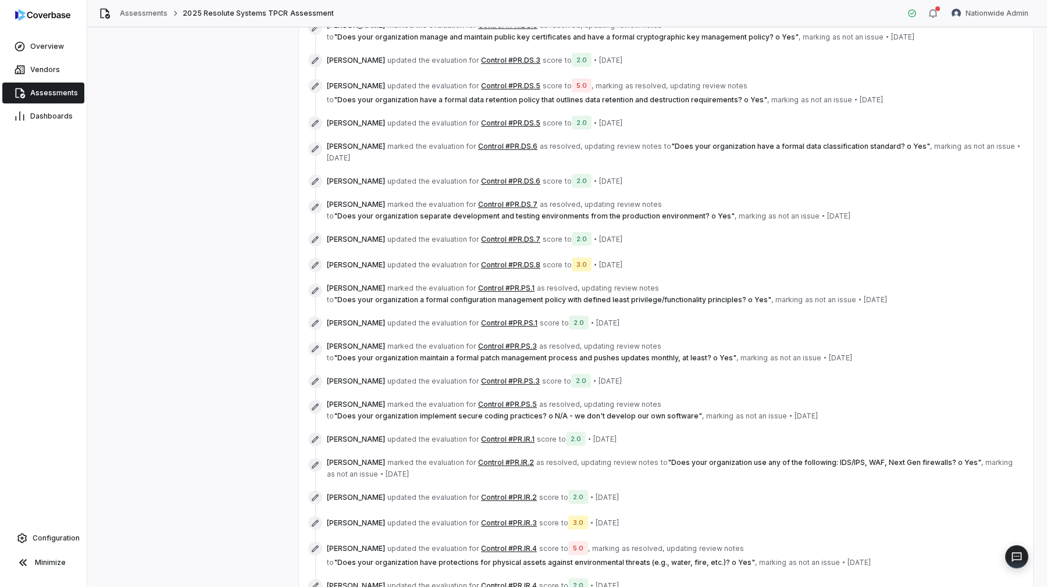
scroll to position [1966, 0]
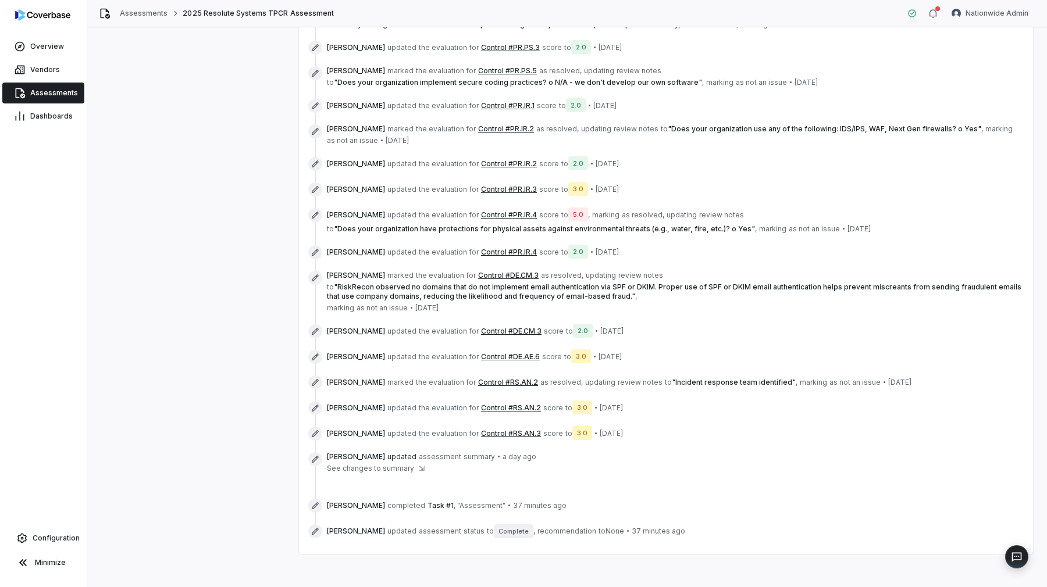
click at [402, 467] on span "See changes to summary" at bounding box center [370, 468] width 87 height 9
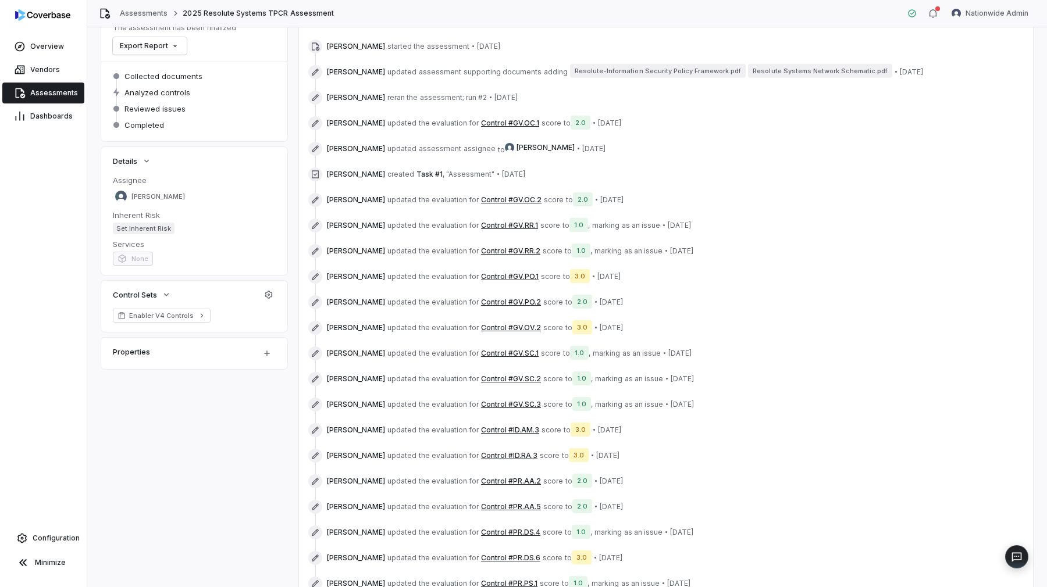
scroll to position [0, 0]
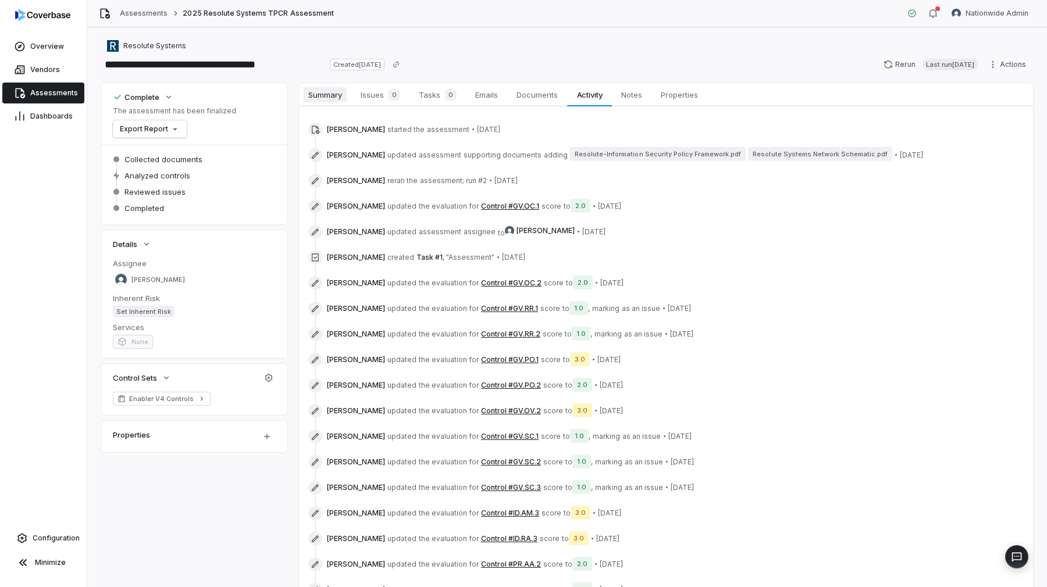
click at [315, 90] on span "Summary" at bounding box center [325, 94] width 43 height 15
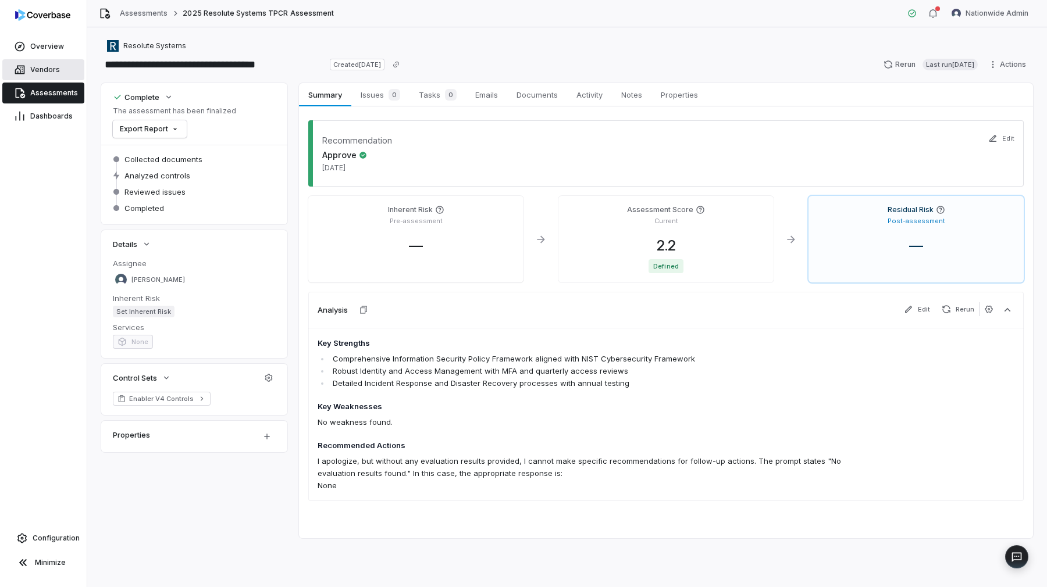
click at [60, 76] on link "Vendors" at bounding box center [43, 69] width 82 height 21
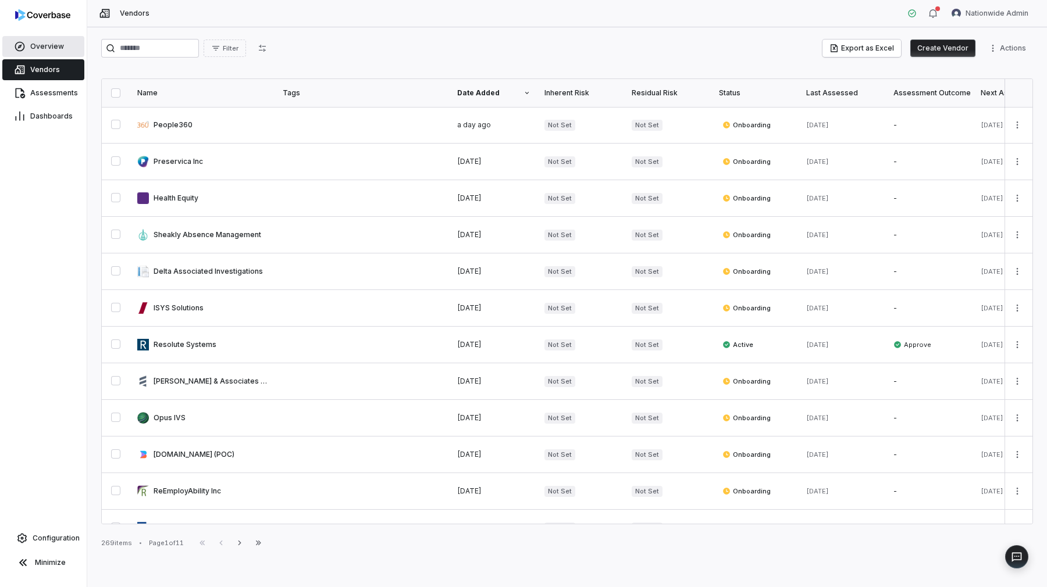
click at [43, 49] on span "Overview" at bounding box center [47, 46] width 34 height 9
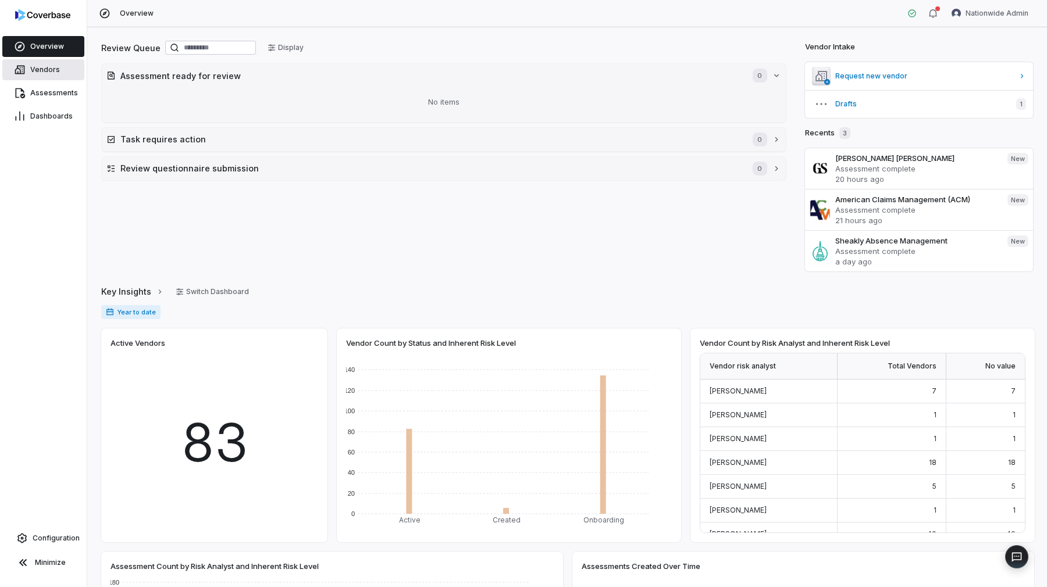
click at [50, 77] on link "Vendors" at bounding box center [43, 69] width 82 height 21
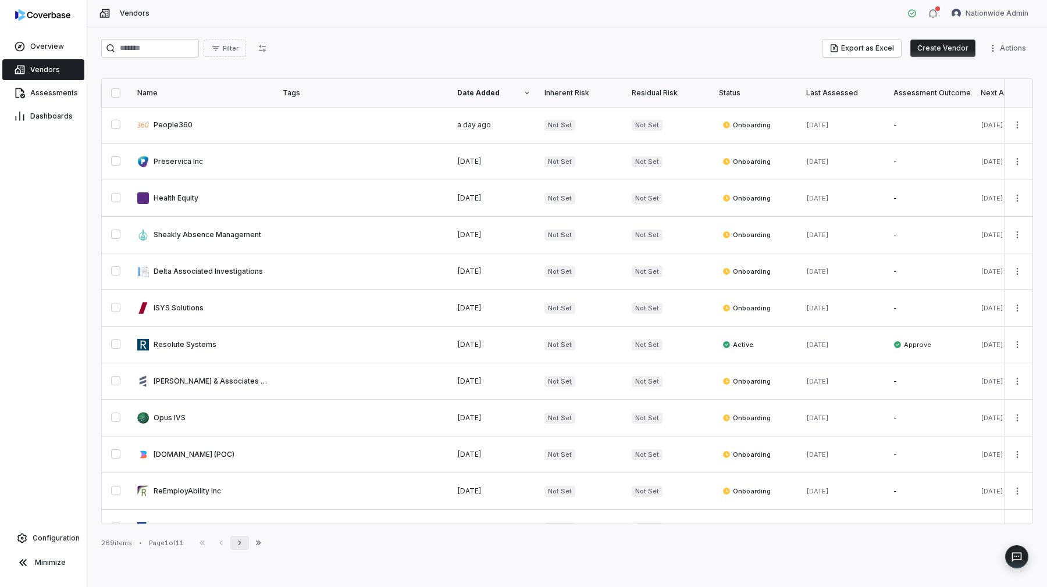
click at [239, 541] on icon "button" at bounding box center [239, 542] width 9 height 9
